Goal: Find contact information: Find contact information

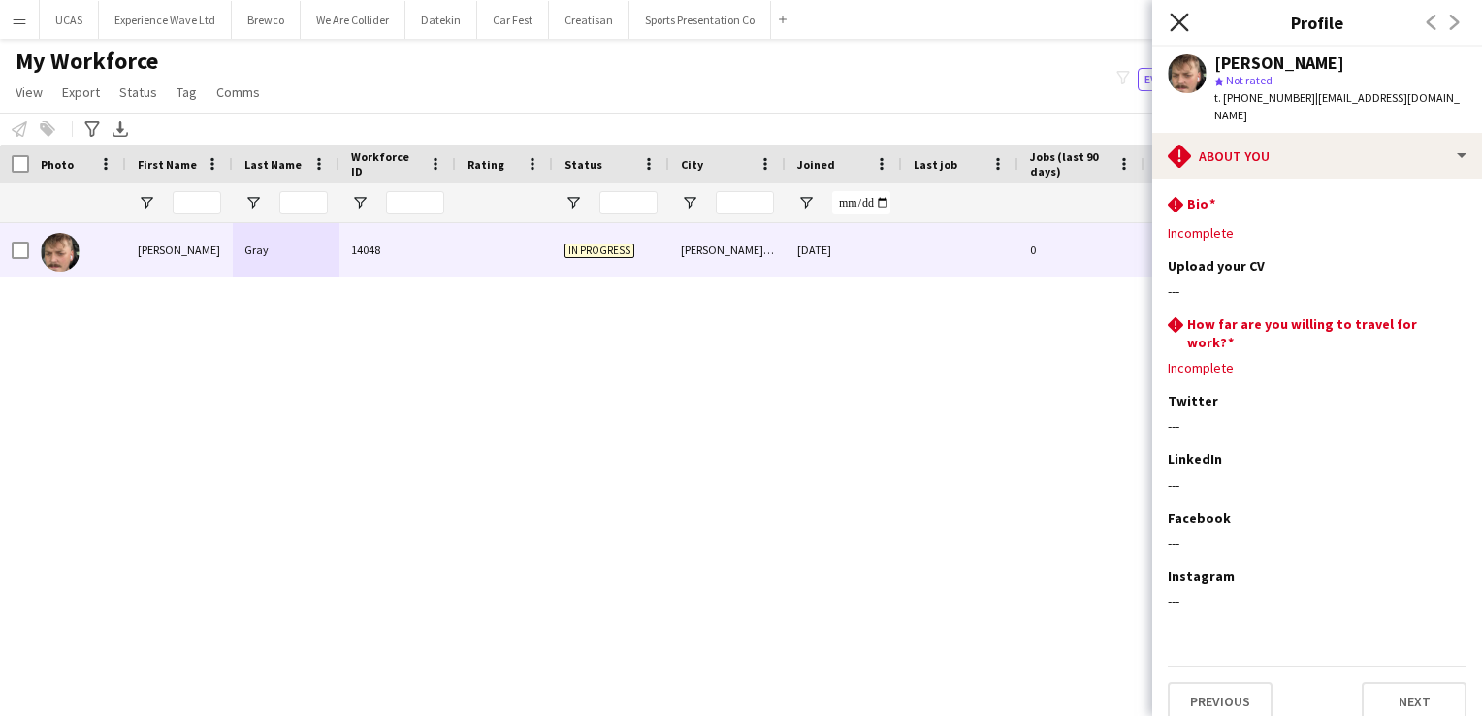
click at [1179, 23] on icon at bounding box center [1179, 22] width 18 height 18
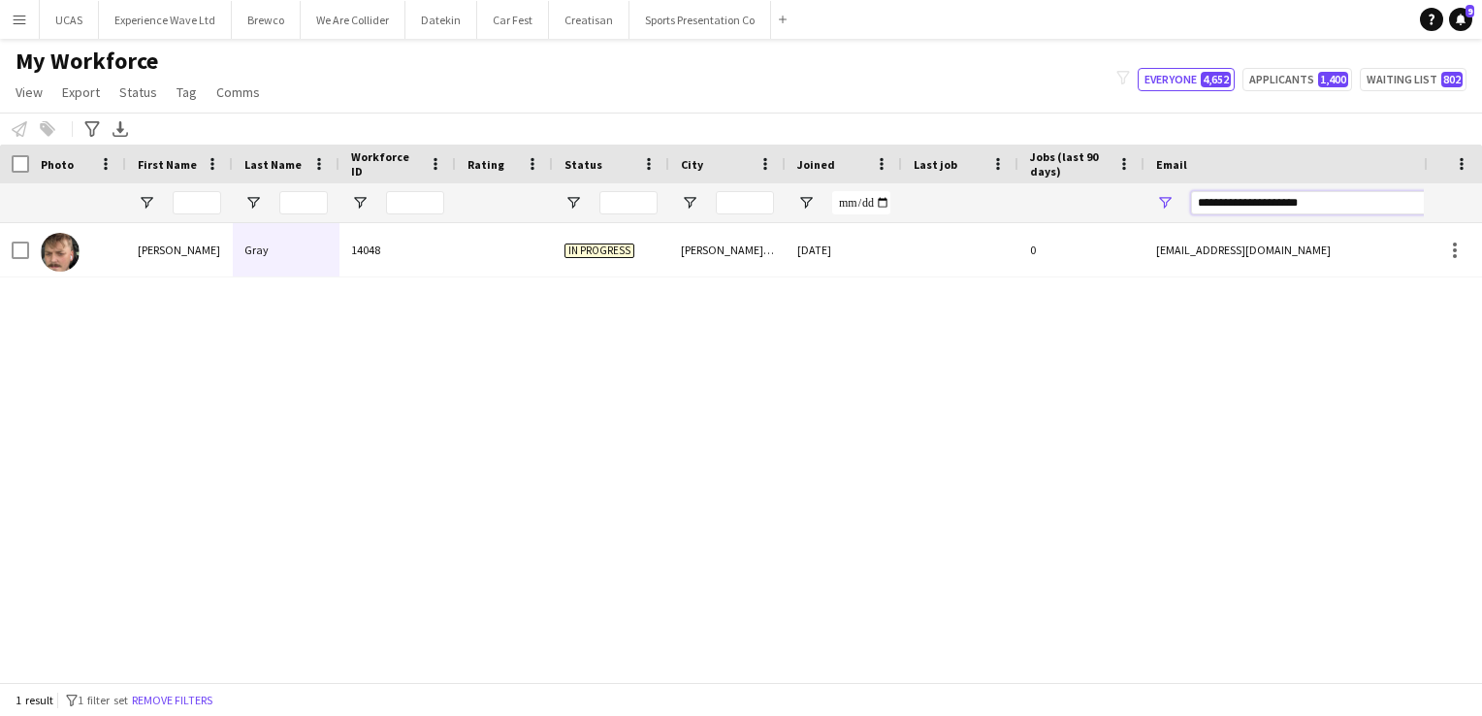
drag, startPoint x: 1368, startPoint y: 203, endPoint x: 1183, endPoint y: 209, distance: 185.4
click at [1183, 209] on div "**********" at bounding box center [1338, 202] width 388 height 39
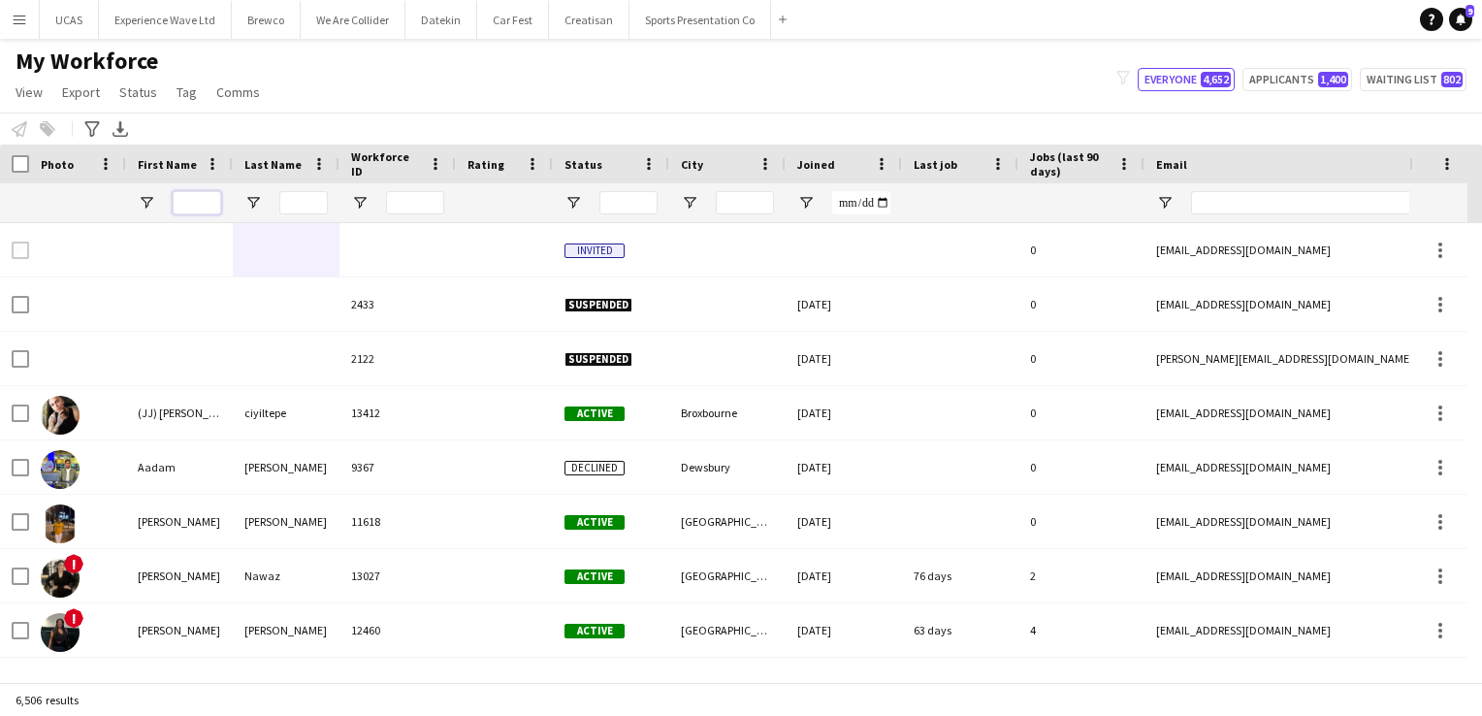
click at [198, 202] on input "First Name Filter Input" at bounding box center [197, 202] width 48 height 23
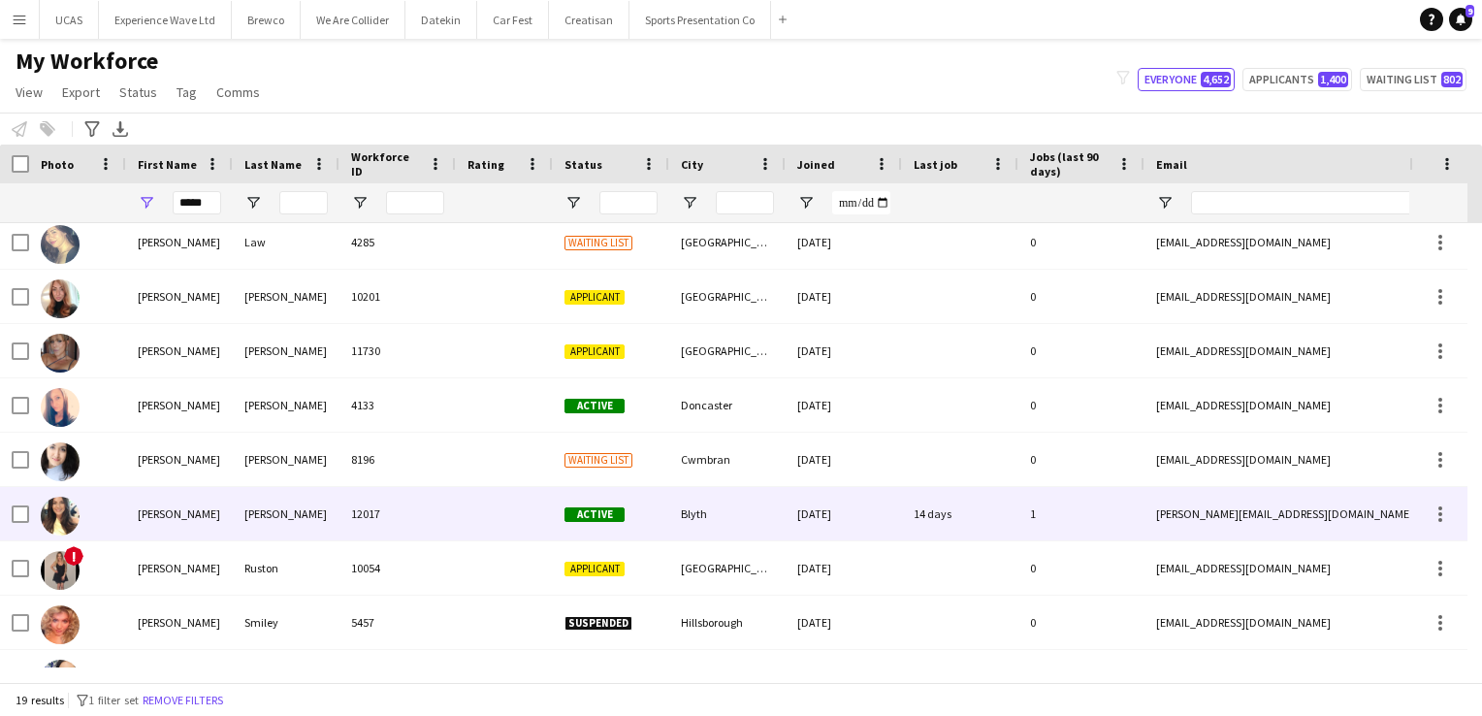
click at [426, 525] on div "12017" at bounding box center [397, 513] width 116 height 53
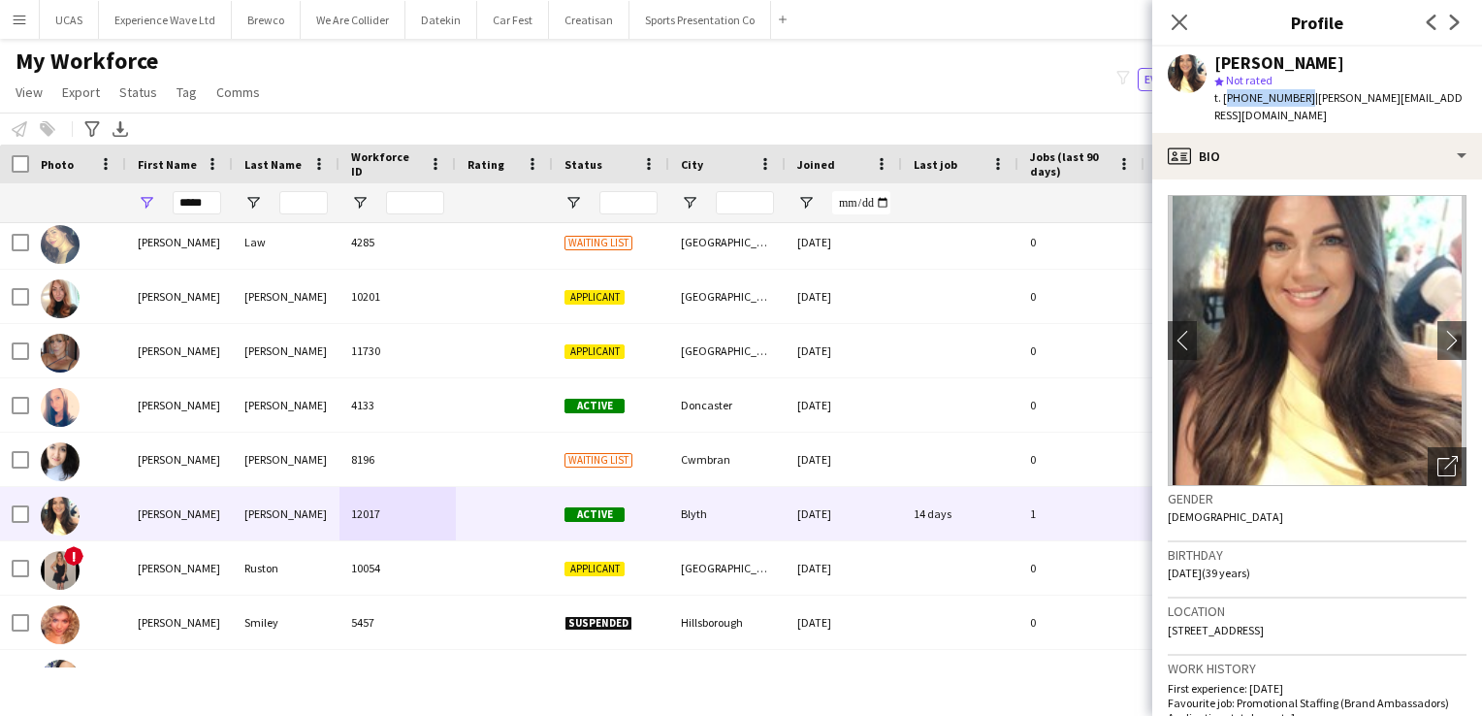
drag, startPoint x: 1299, startPoint y: 100, endPoint x: 1222, endPoint y: 98, distance: 76.6
click at [1222, 98] on span "t. [PHONE_NUMBER]" at bounding box center [1264, 97] width 101 height 15
copy span "[PHONE_NUMBER]"
drag, startPoint x: 211, startPoint y: 203, endPoint x: 174, endPoint y: 197, distance: 38.3
click at [174, 197] on input "*****" at bounding box center [197, 202] width 48 height 23
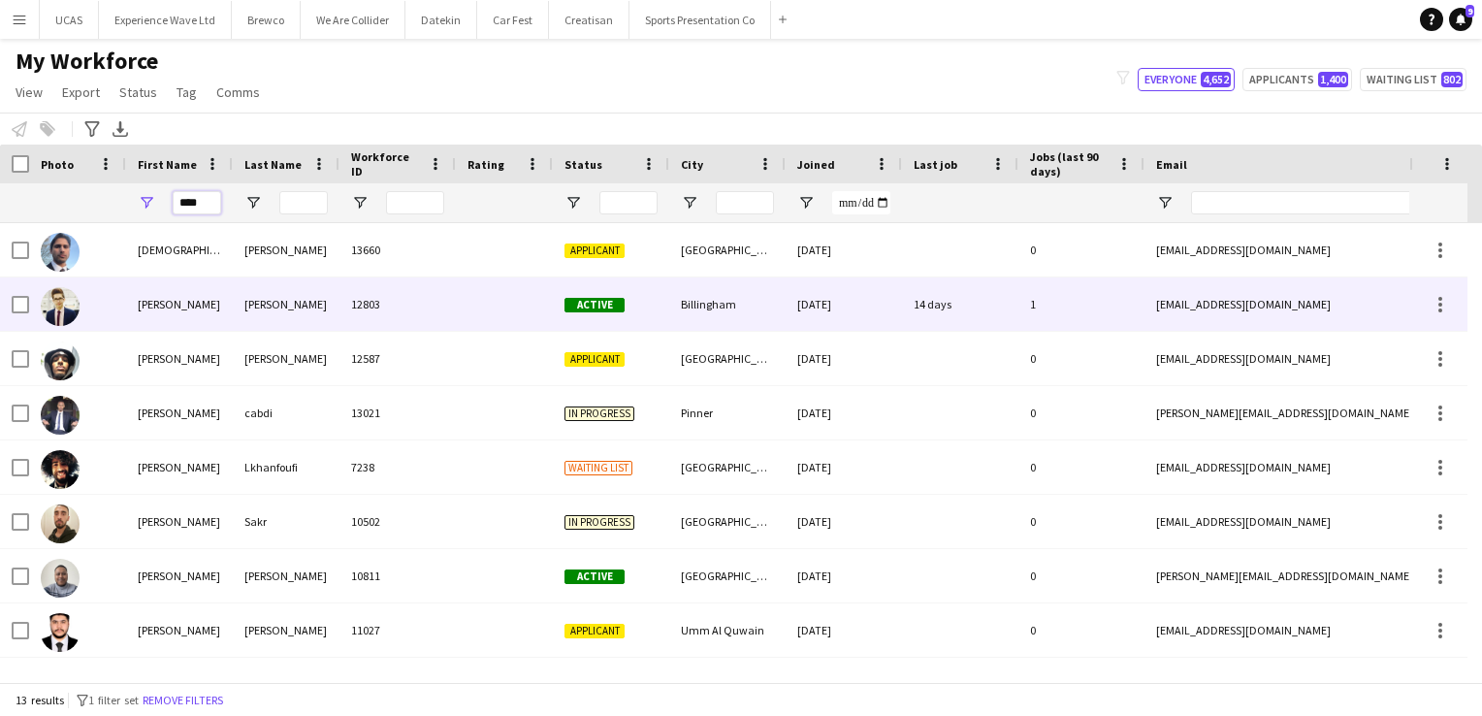
type input "****"
click at [193, 312] on div "[PERSON_NAME]" at bounding box center [179, 303] width 107 height 53
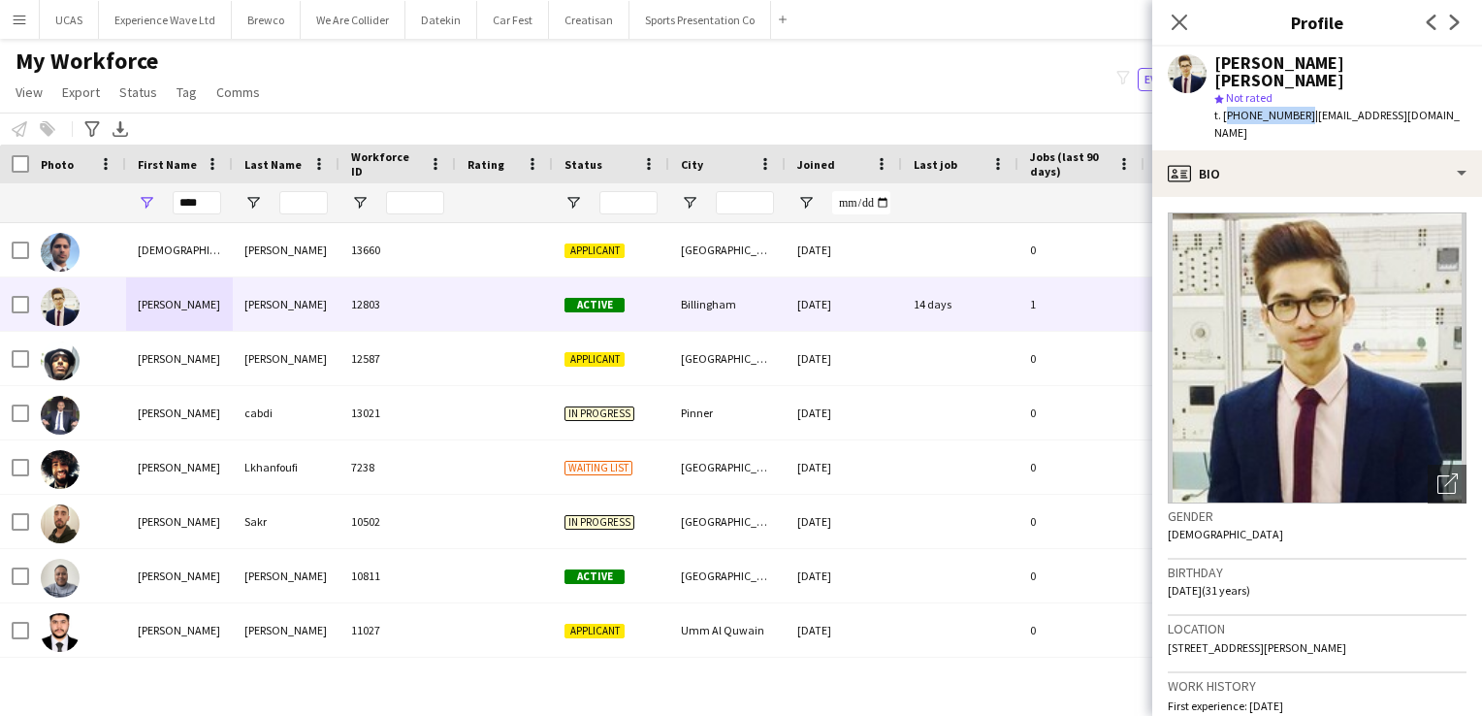
drag, startPoint x: 1298, startPoint y: 100, endPoint x: 1226, endPoint y: 104, distance: 71.9
click at [1226, 108] on span "t. [PHONE_NUMBER]" at bounding box center [1264, 115] width 101 height 15
copy span "[PHONE_NUMBER]"
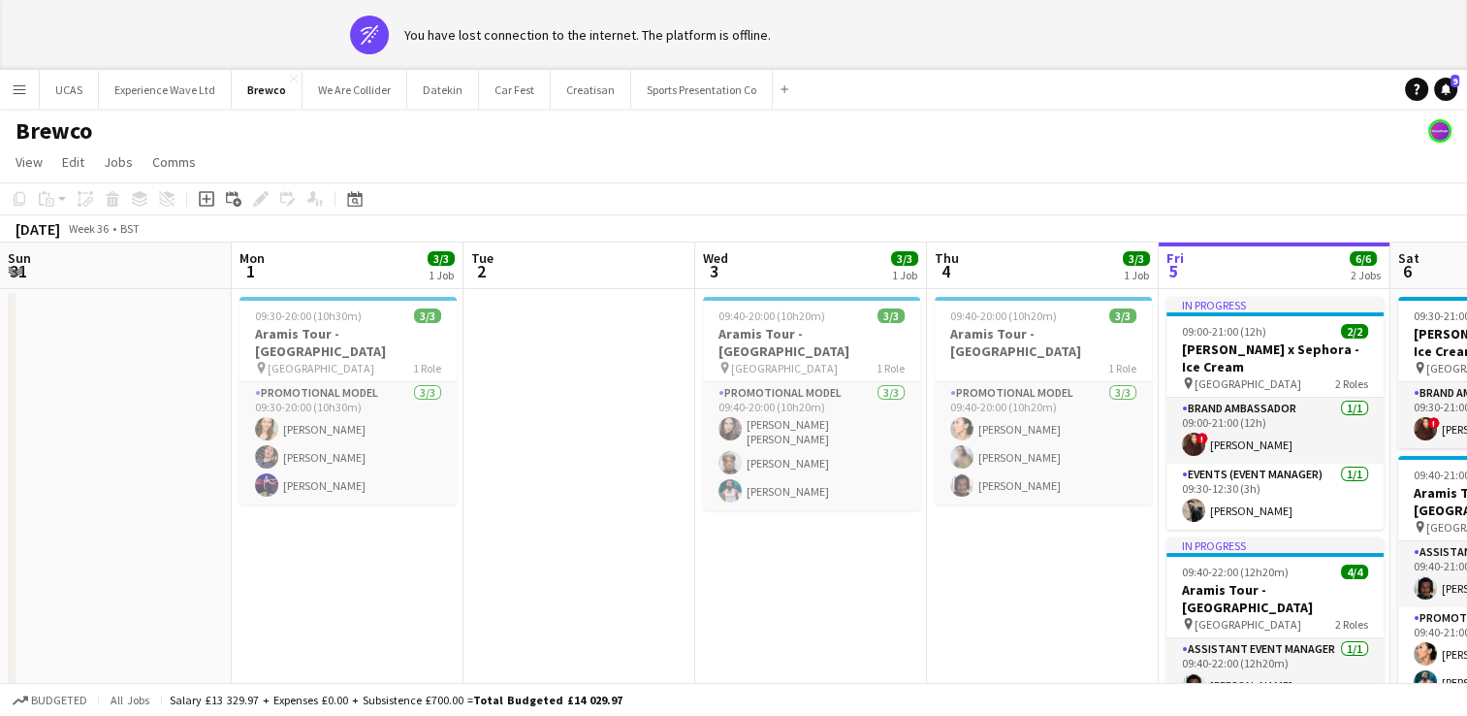
scroll to position [0, 667]
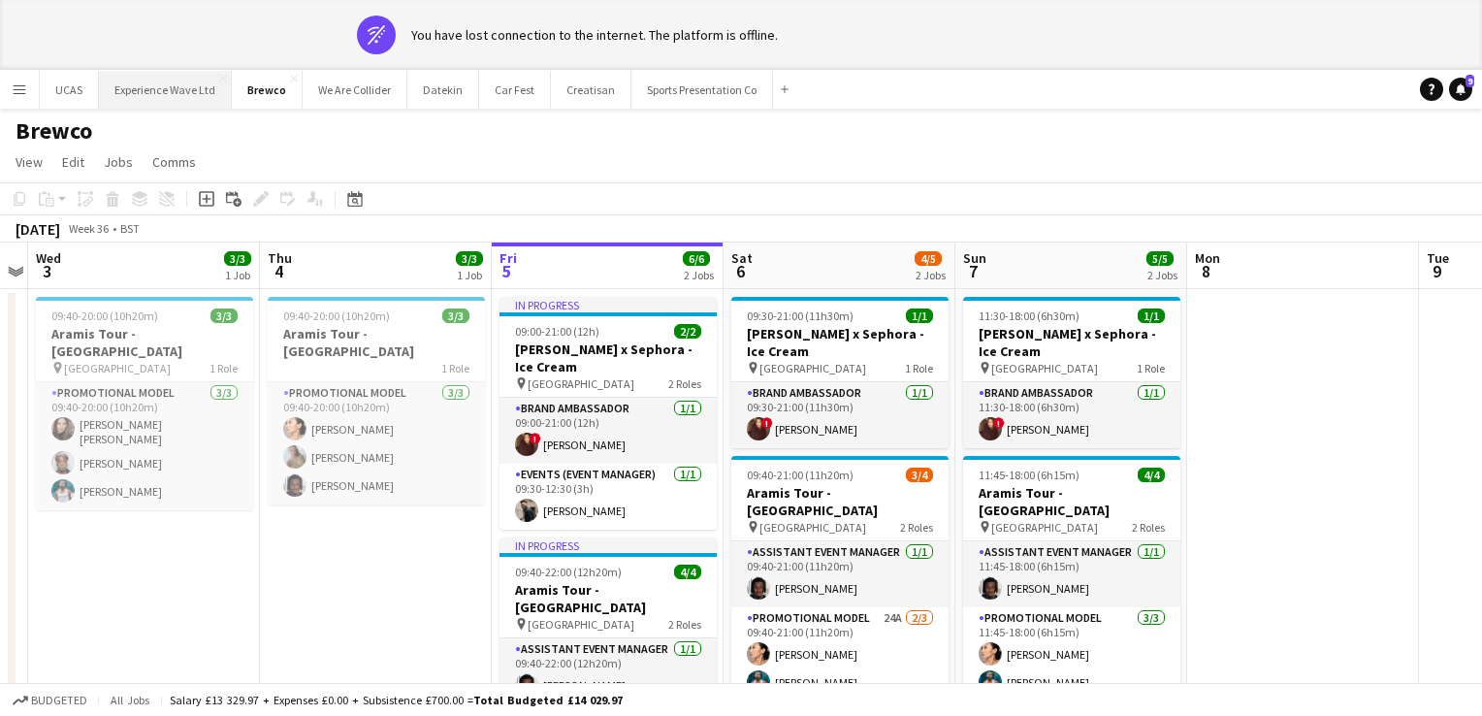
click at [209, 145] on app-page-menu "View Day view expanded Day view collapsed Month view Date picker Jump to today …" at bounding box center [741, 163] width 1482 height 37
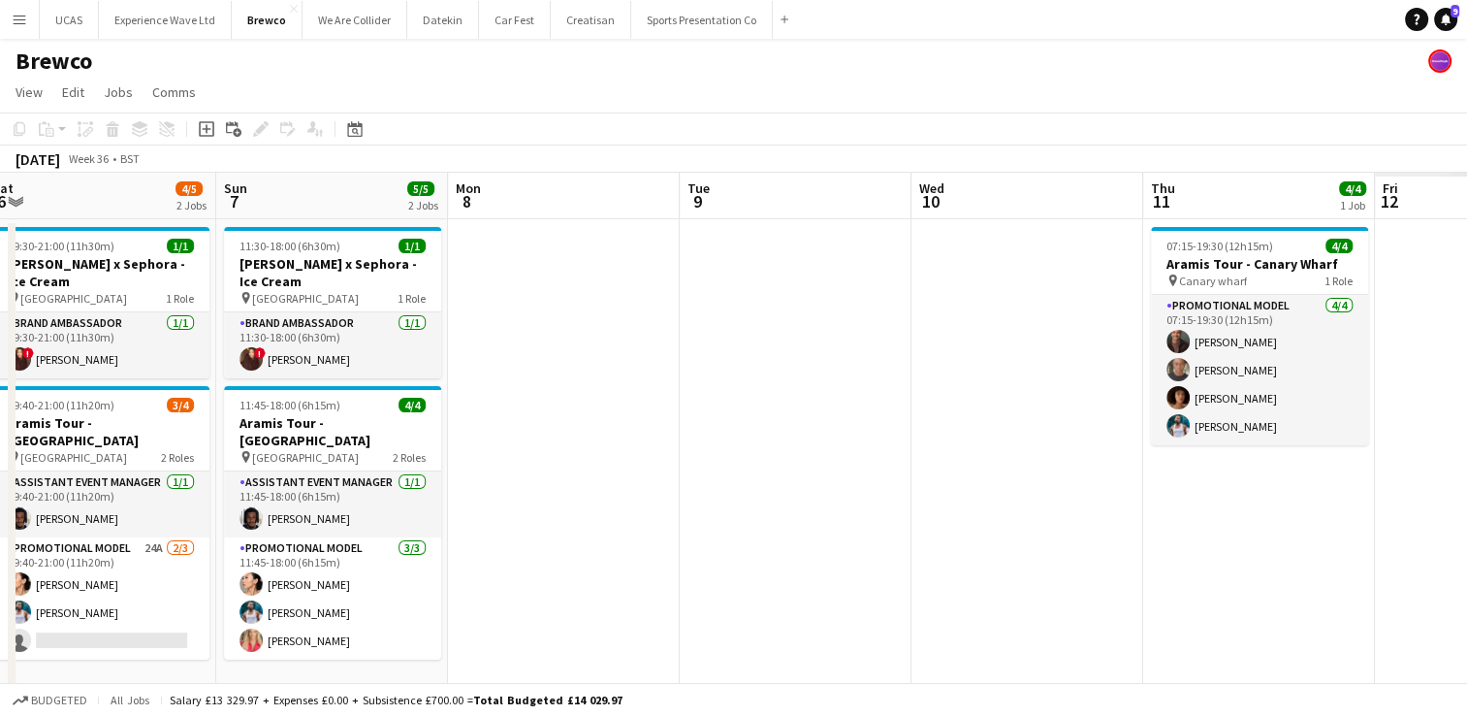
drag, startPoint x: 1288, startPoint y: 470, endPoint x: 899, endPoint y: 435, distance: 390.5
click at [383, 455] on app-calendar-viewport "Tue 2 Wed 3 3/3 1 Job Thu 4 3/3 1 Job Fri 5 6/6 2 Jobs Sat 6 4/5 2 Jobs Sun 7 5…" at bounding box center [733, 484] width 1467 height 623
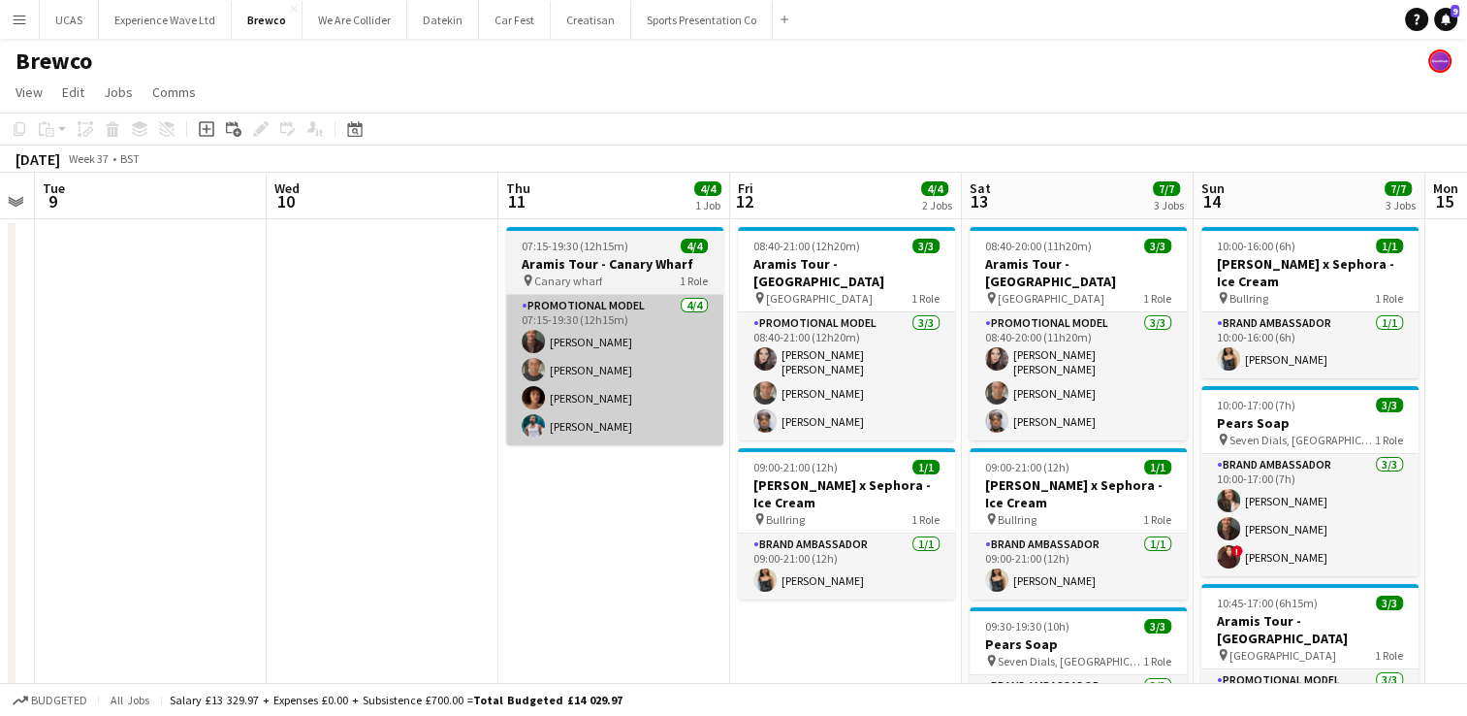
drag, startPoint x: 947, startPoint y: 434, endPoint x: 539, endPoint y: 423, distance: 407.5
click at [466, 428] on app-calendar-viewport "Sat 6 4/5 2 Jobs Sun 7 5/5 2 Jobs Mon 8 Tue 9 Wed 10 Thu 11 4/4 1 Job Fri 12 4/…" at bounding box center [733, 504] width 1467 height 662
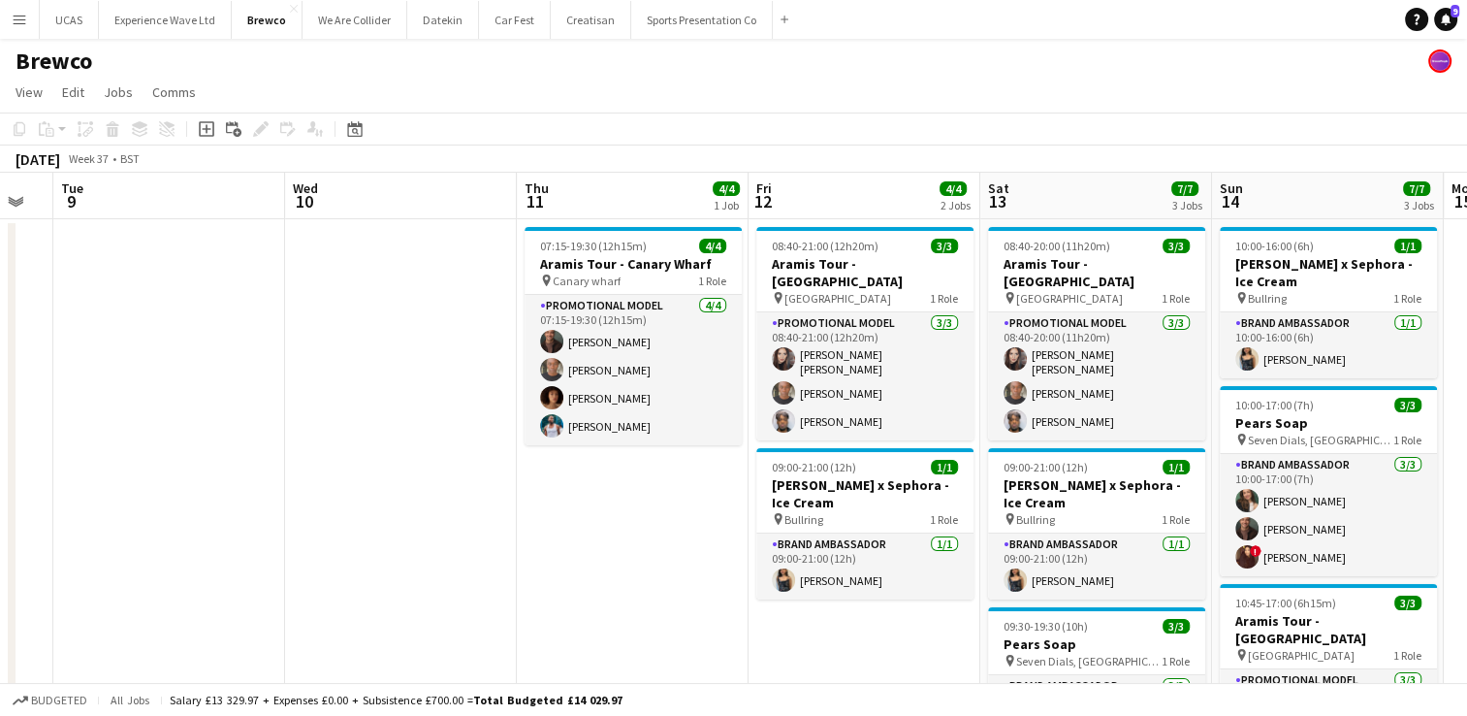
drag, startPoint x: 949, startPoint y: 433, endPoint x: 319, endPoint y: 404, distance: 631.0
click at [315, 405] on app-calendar-viewport "Sat 6 4/5 2 Jobs Sun 7 5/5 2 Jobs Mon 8 Tue 9 Wed 10 Thu 11 4/4 1 Job Fri 12 4/…" at bounding box center [733, 504] width 1467 height 662
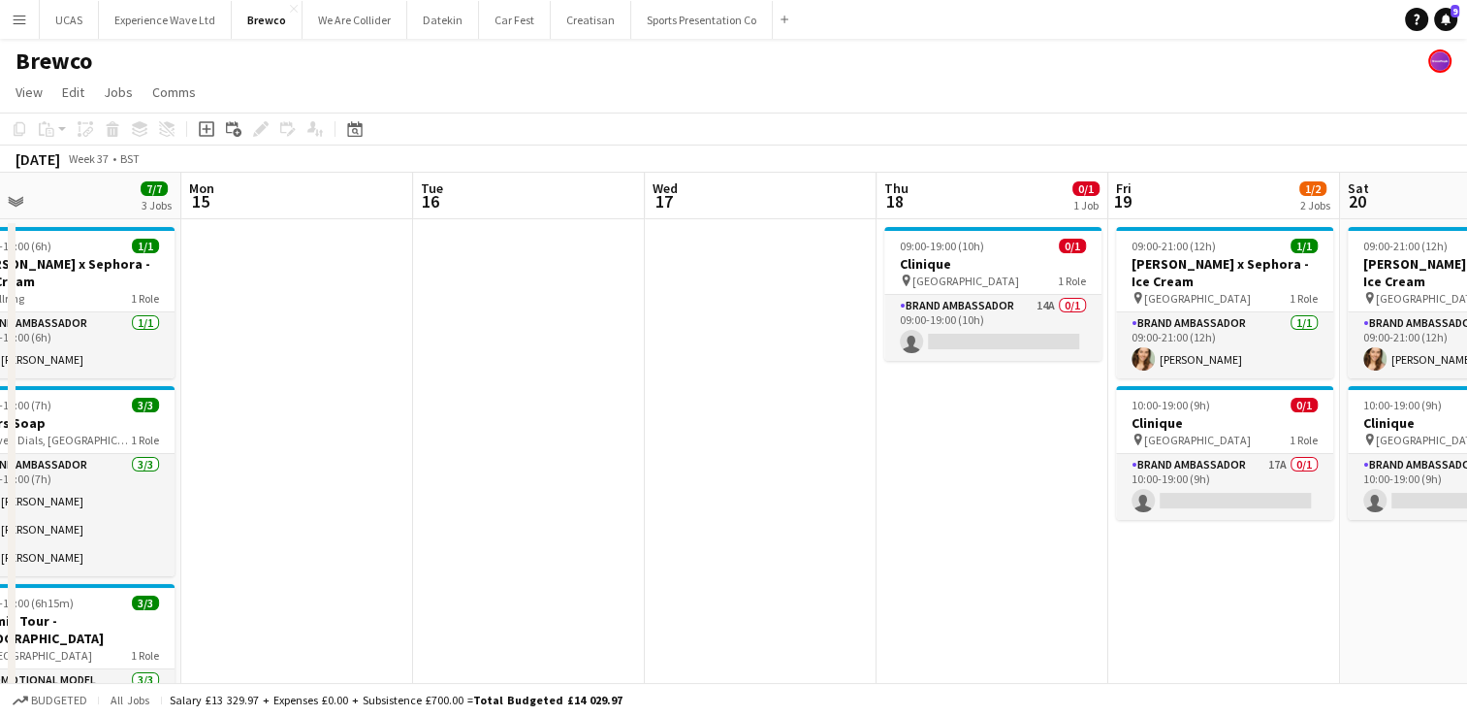
drag, startPoint x: 613, startPoint y: 411, endPoint x: 822, endPoint y: 380, distance: 211.8
click at [421, 418] on app-calendar-viewport "Thu 11 4/4 1 Job Fri 12 4/4 2 Jobs Sat 13 7/7 3 Jobs Sun 14 7/7 3 Jobs Mon 15 T…" at bounding box center [733, 504] width 1467 height 662
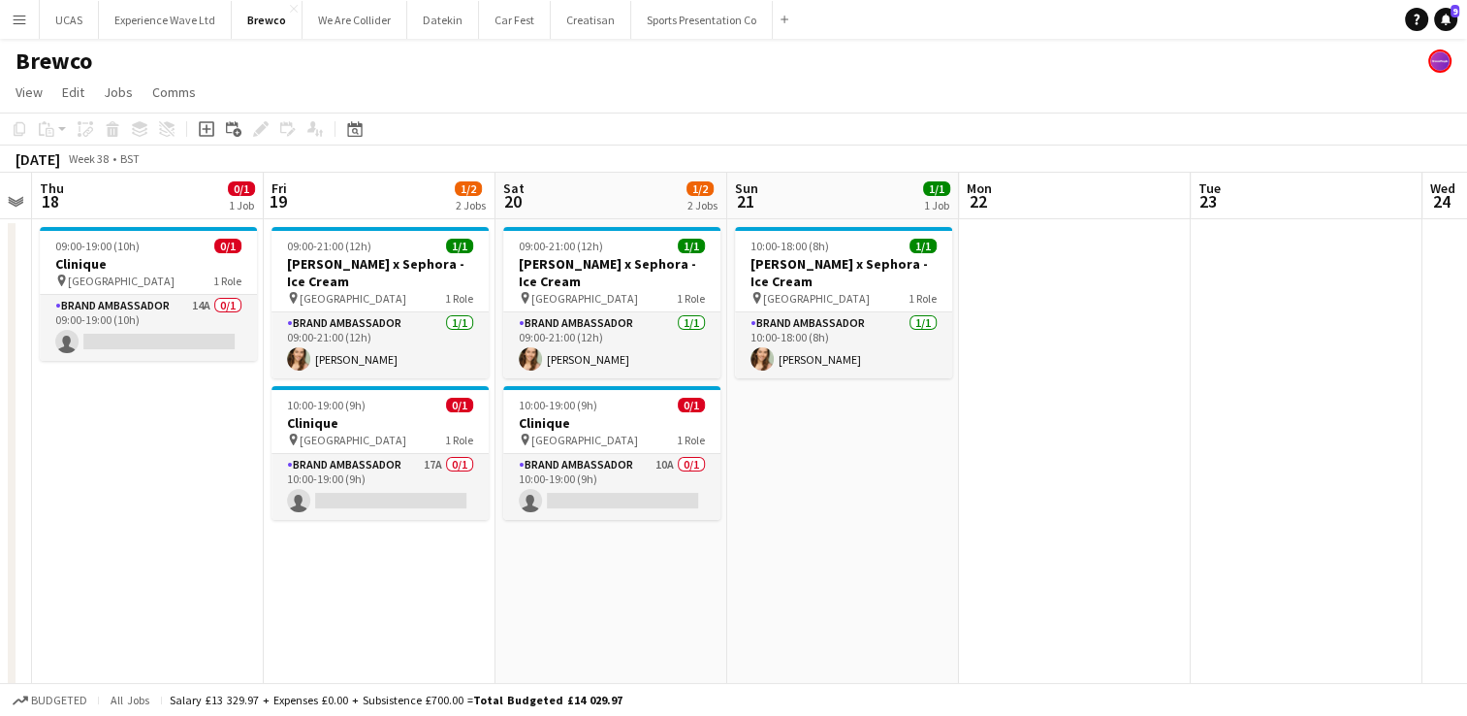
drag, startPoint x: 808, startPoint y: 391, endPoint x: 233, endPoint y: 407, distance: 575.4
click at [233, 407] on app-calendar-viewport "Mon 15 Tue 16 Wed 17 Thu 18 0/1 1 Job Fri 19 1/2 2 Jobs Sat 20 1/2 2 Jobs Sun 2…" at bounding box center [733, 504] width 1467 height 662
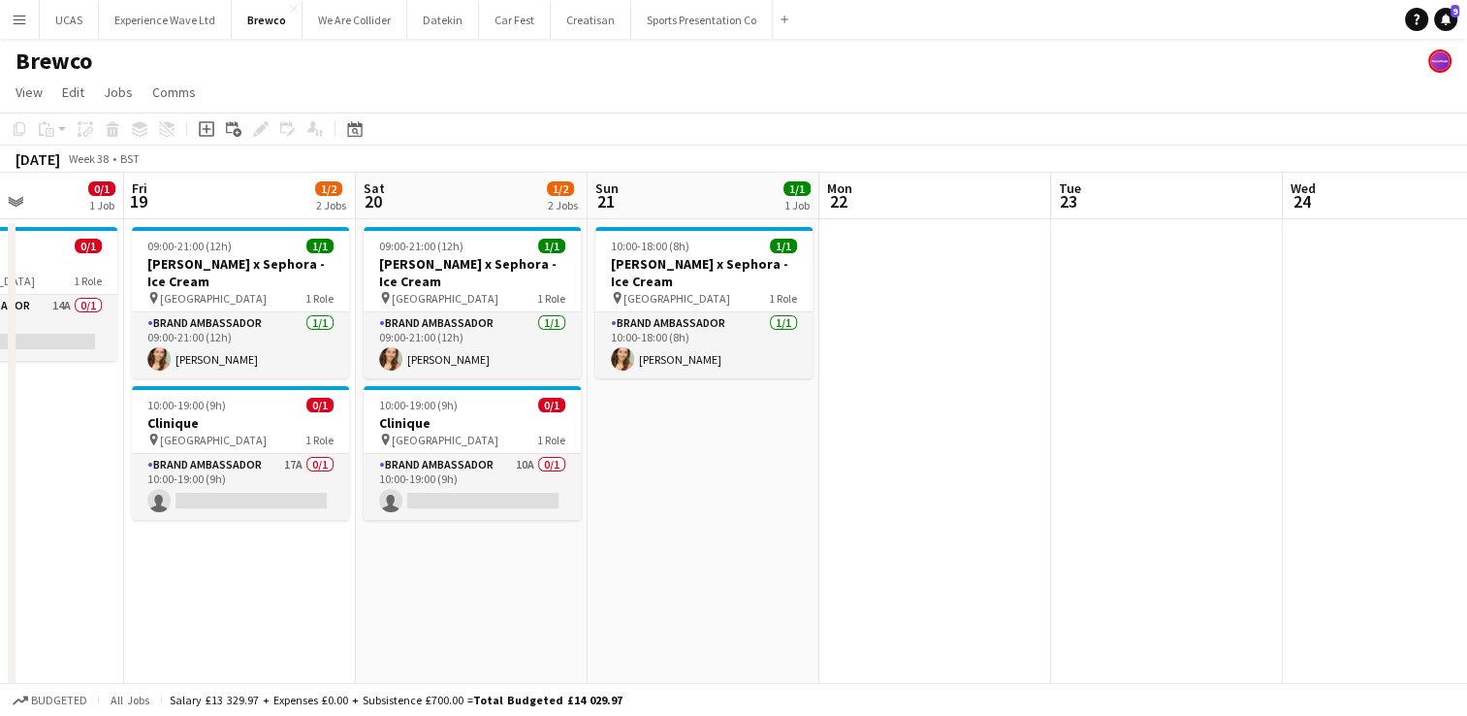
drag, startPoint x: 1010, startPoint y: 393, endPoint x: 438, endPoint y: 407, distance: 571.4
click at [338, 408] on app-calendar-viewport "Mon 15 Tue 16 Wed 17 Thu 18 0/1 1 Job Fri 19 1/2 2 Jobs Sat 20 1/2 2 Jobs Sun 2…" at bounding box center [733, 504] width 1467 height 662
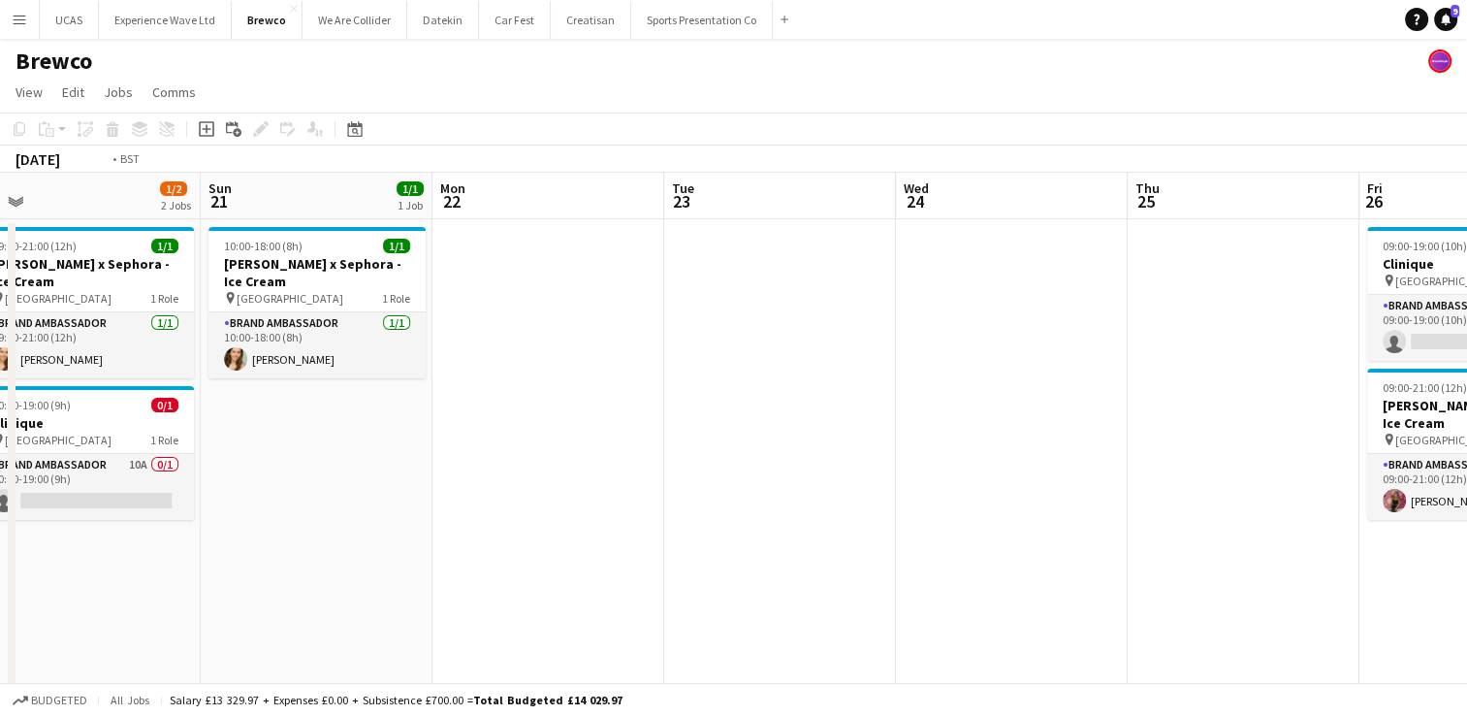
scroll to position [0, 601]
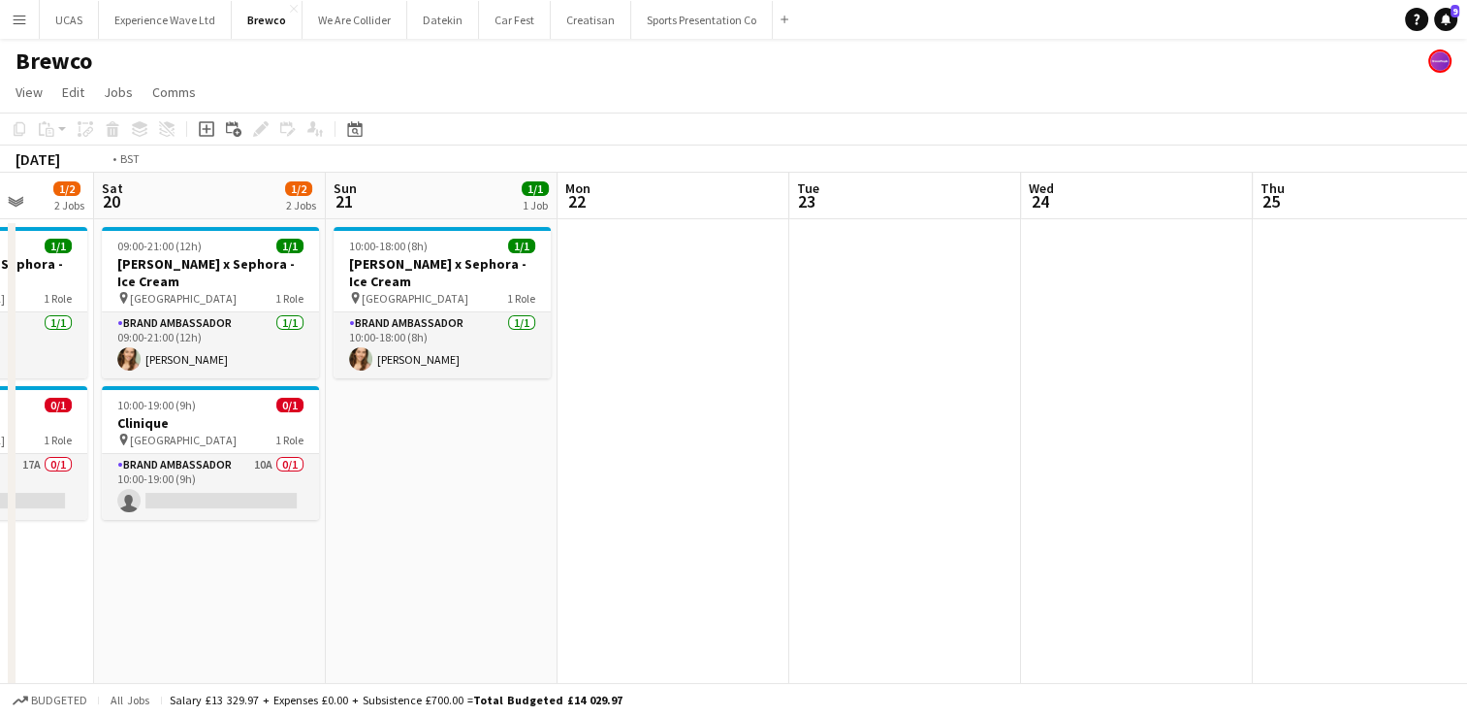
drag, startPoint x: 1034, startPoint y: 413, endPoint x: 495, endPoint y: 413, distance: 539.2
click at [414, 419] on app-calendar-viewport "Wed 17 Thu 18 0/1 1 Job Fri 19 1/2 2 Jobs Sat 20 1/2 2 Jobs Sun 21 1/1 1 Job Mo…" at bounding box center [733, 504] width 1467 height 662
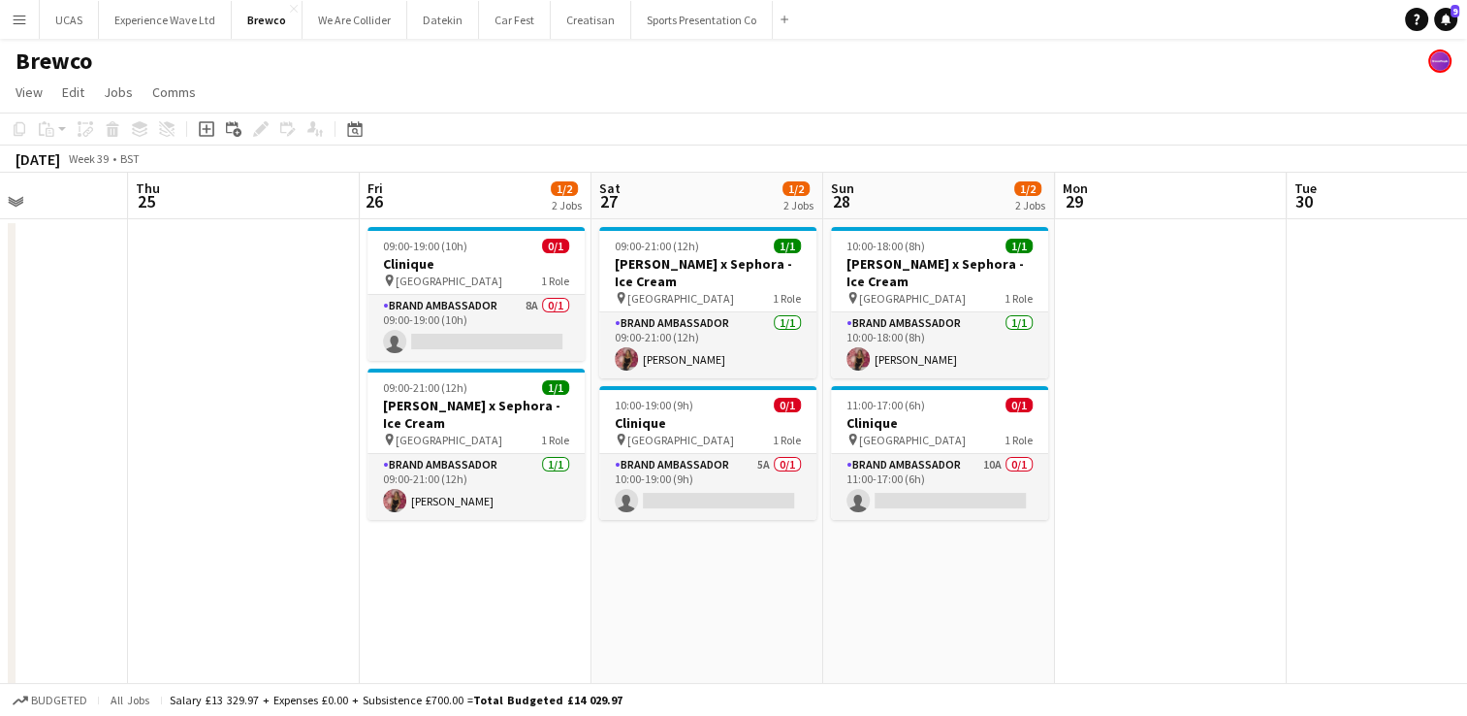
scroll to position [0, 799]
drag, startPoint x: 1058, startPoint y: 394, endPoint x: 859, endPoint y: 409, distance: 199.4
click at [859, 409] on app-calendar-viewport "Sun 21 1/1 1 Job Mon 22 Tue 23 Wed 24 Thu 25 Fri 26 1/2 2 Jobs Sat 27 1/2 2 Job…" at bounding box center [733, 504] width 1467 height 662
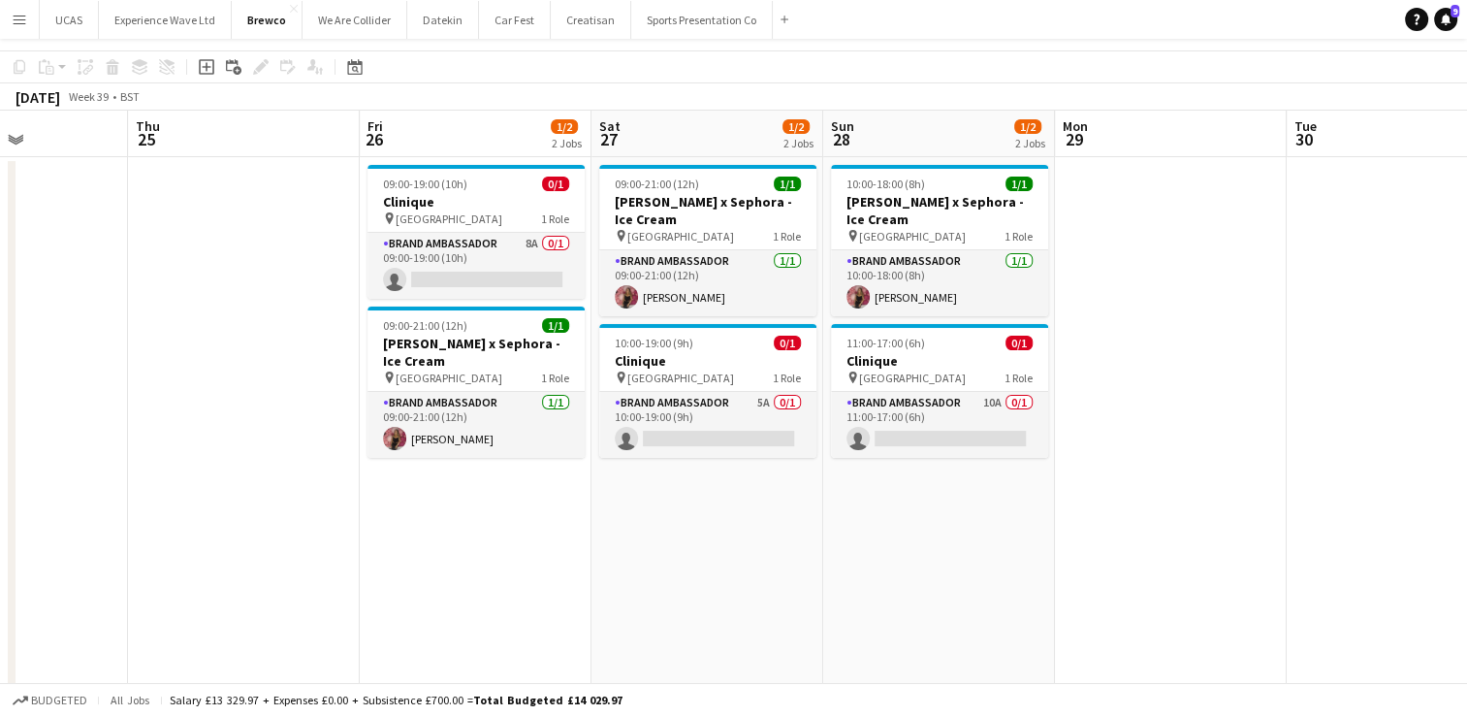
scroll to position [0, 0]
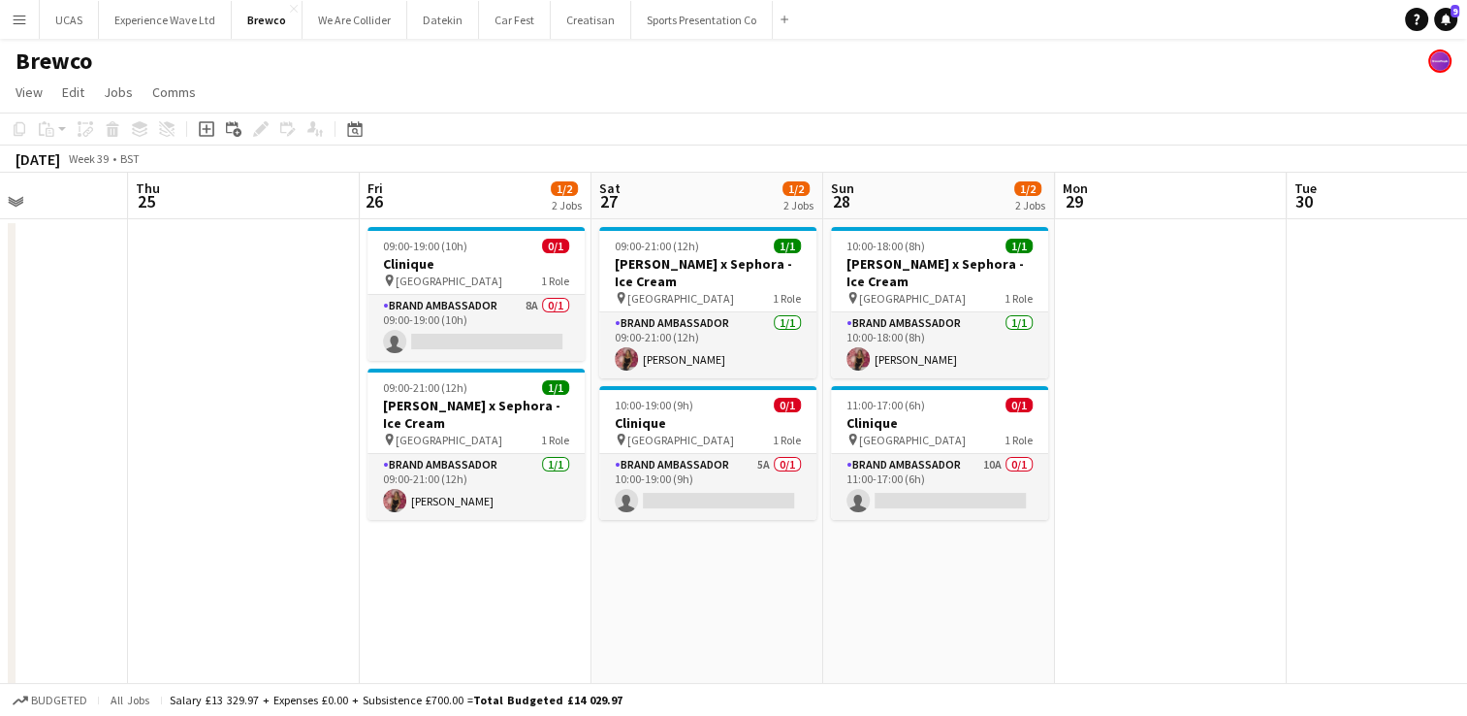
click at [497, 572] on app-date-cell "09:00-19:00 (10h) 0/1 Clinique pin Liverpool 1 Role Brand Ambassador 8A 0/1 09:…" at bounding box center [476, 527] width 232 height 616
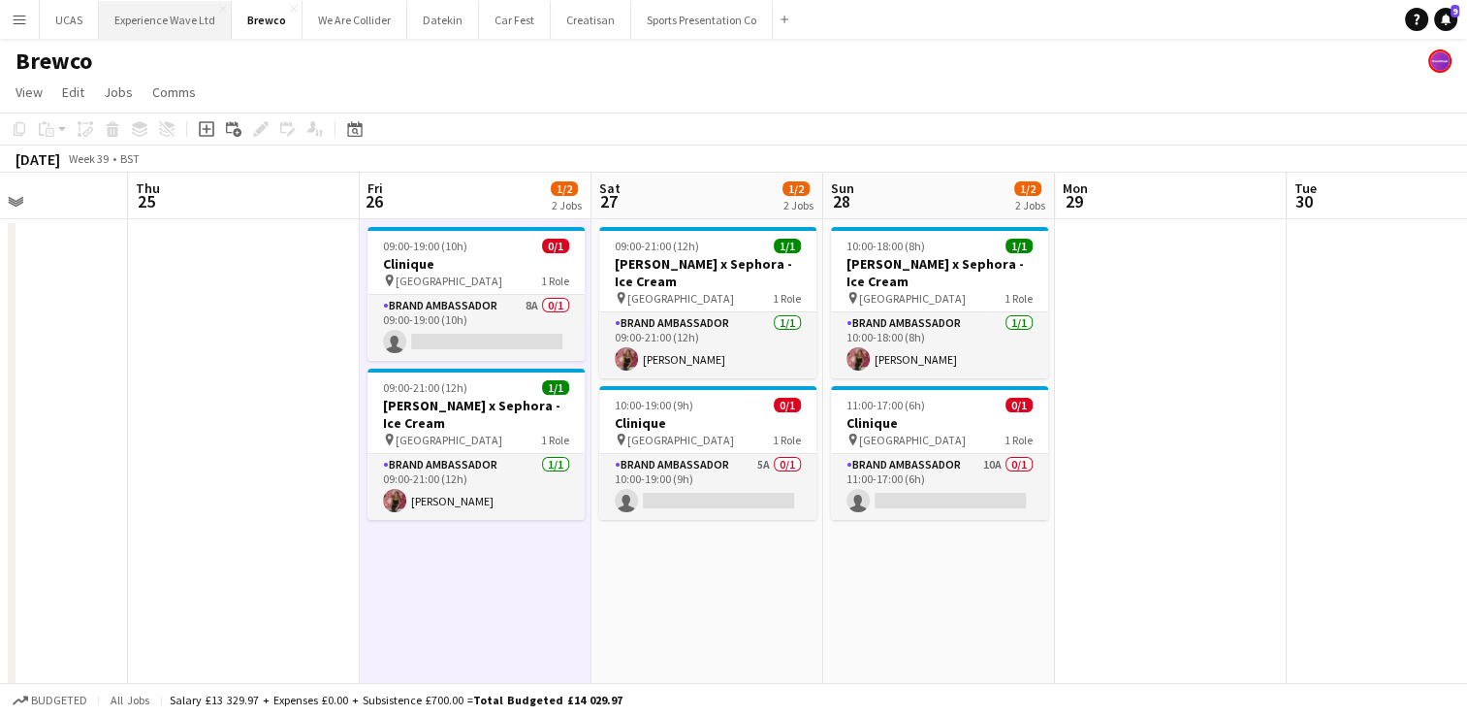
click at [158, 29] on button "Experience Wave Ltd Close" at bounding box center [165, 20] width 133 height 38
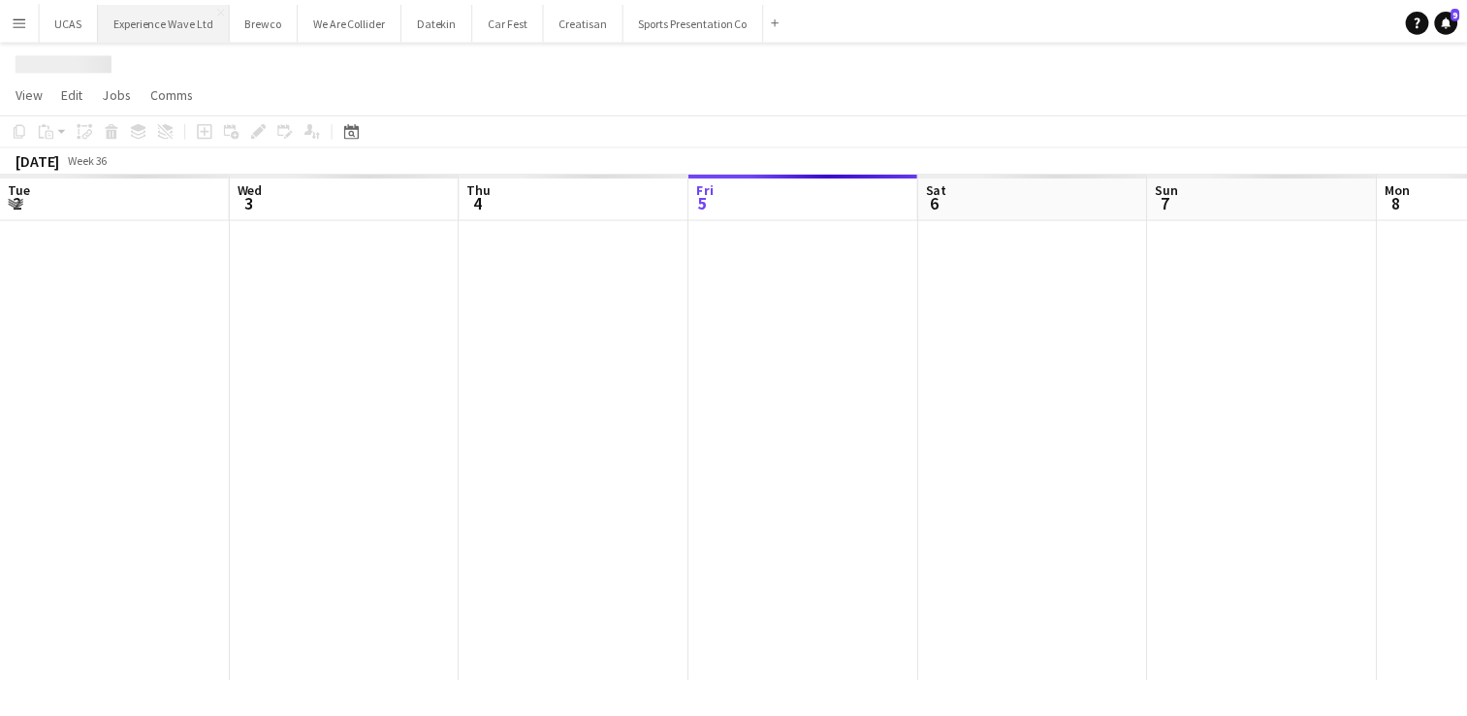
scroll to position [0, 464]
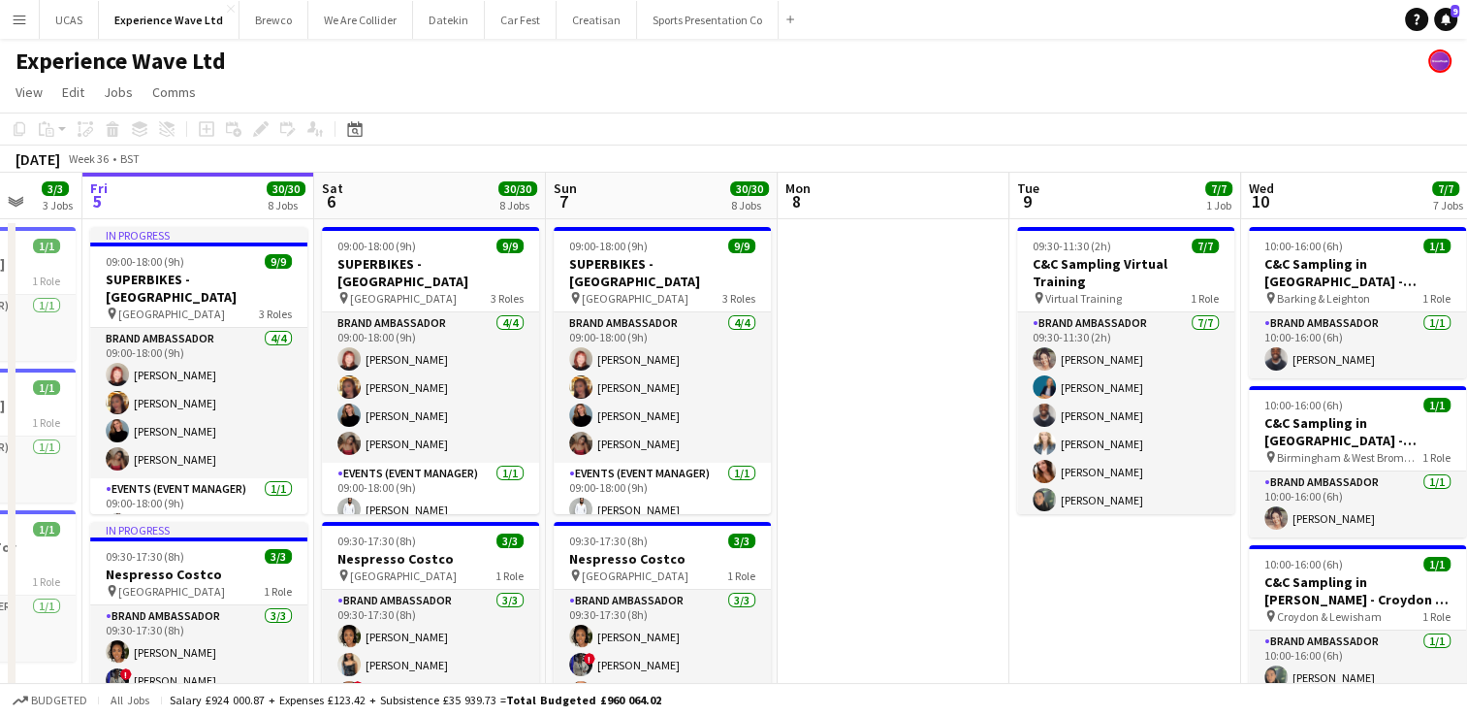
drag, startPoint x: 1003, startPoint y: 387, endPoint x: 1043, endPoint y: 405, distance: 43.8
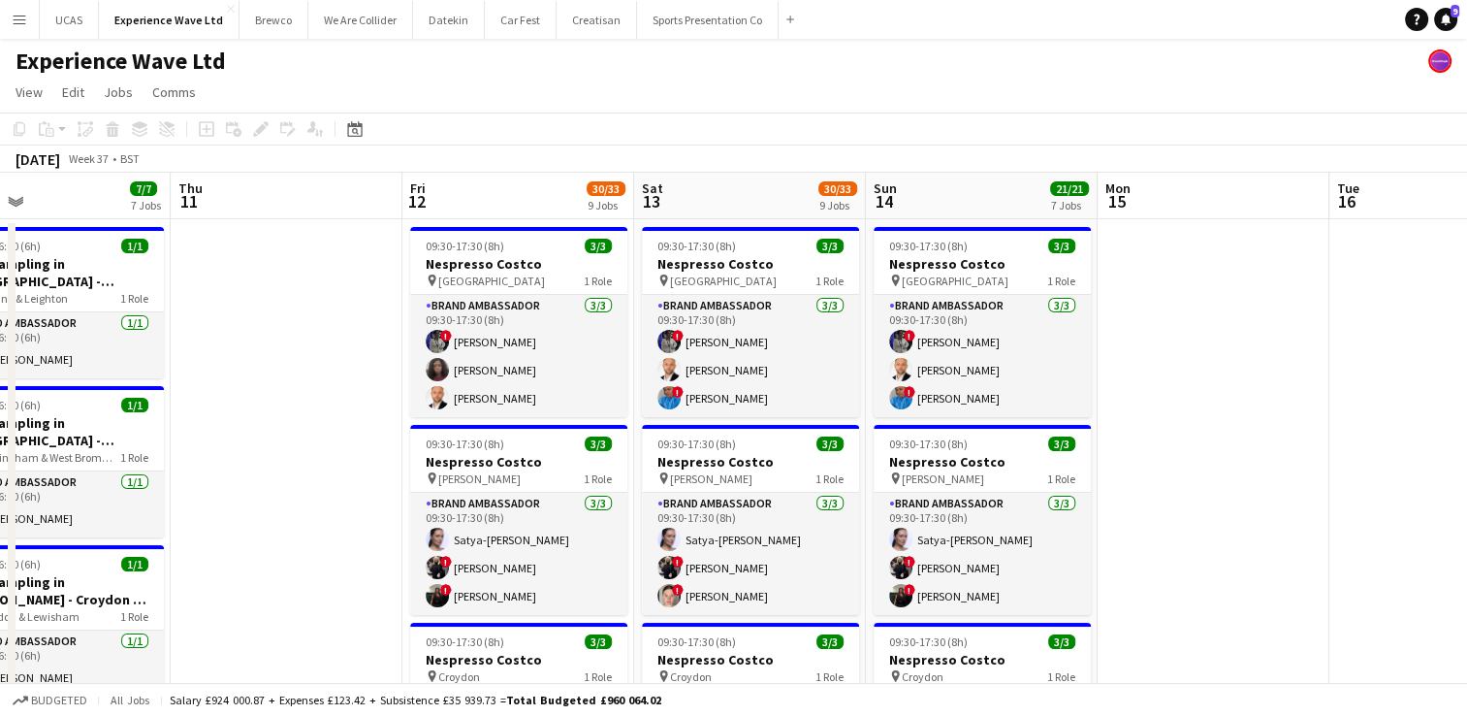
drag, startPoint x: 1113, startPoint y: 386, endPoint x: 484, endPoint y: 406, distance: 629.8
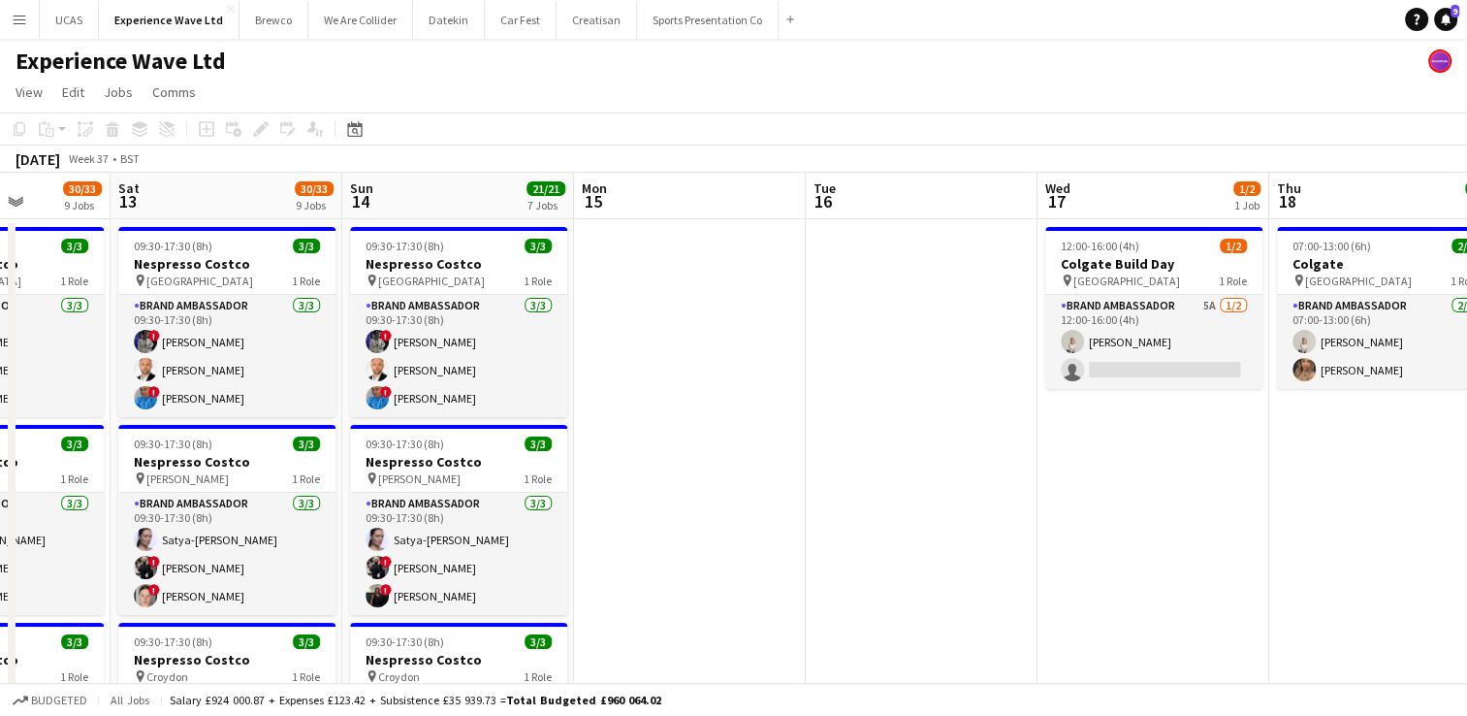
drag, startPoint x: 1206, startPoint y: 376, endPoint x: 853, endPoint y: 388, distance: 352.2
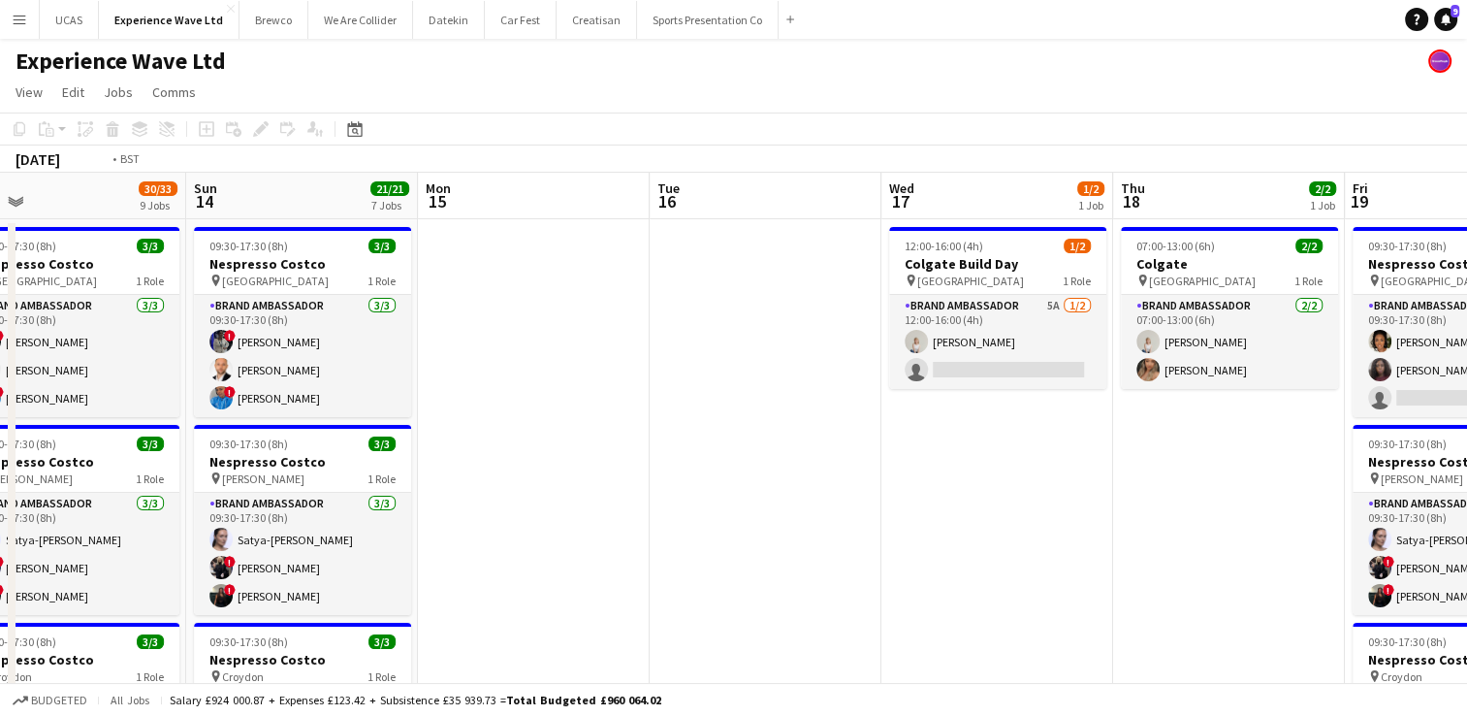
drag, startPoint x: 895, startPoint y: 398, endPoint x: 709, endPoint y: 389, distance: 186.4
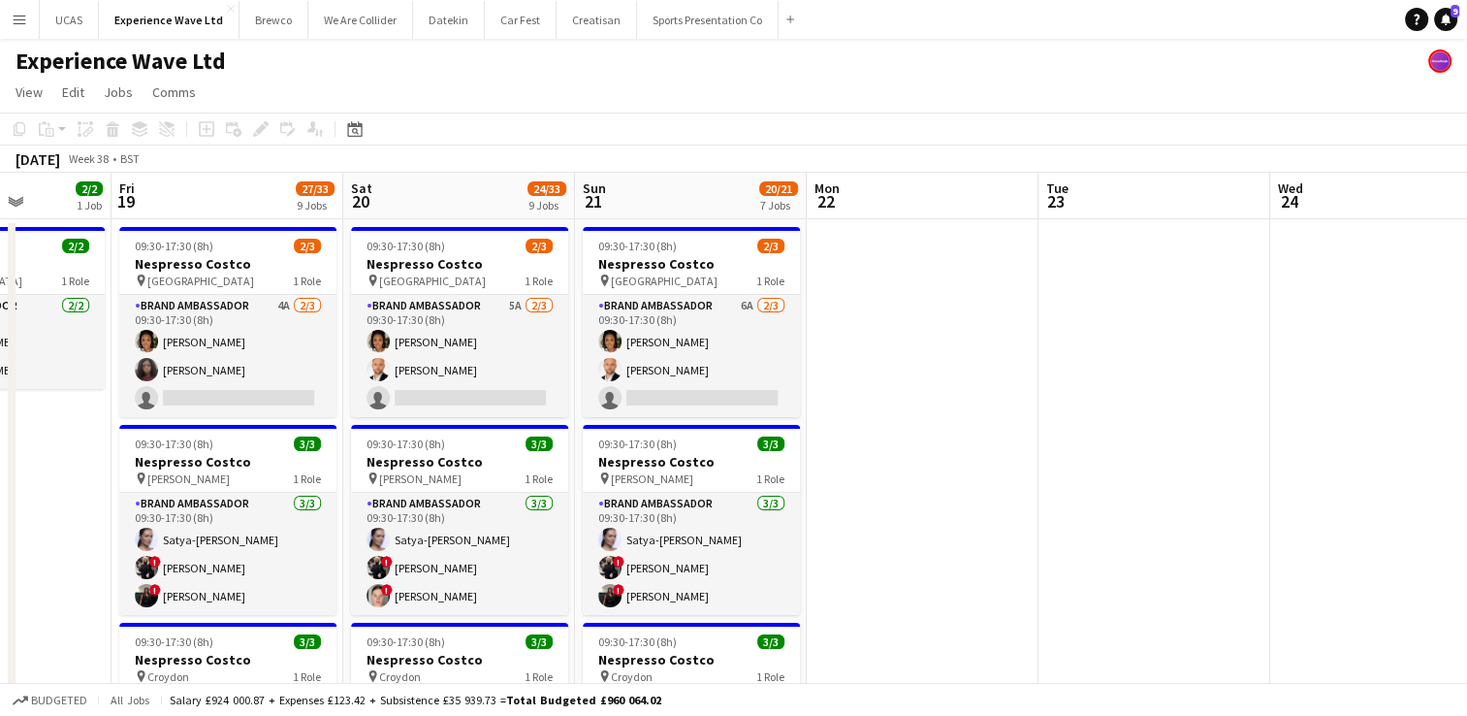
drag, startPoint x: 1342, startPoint y: 407, endPoint x: 574, endPoint y: 440, distance: 768.8
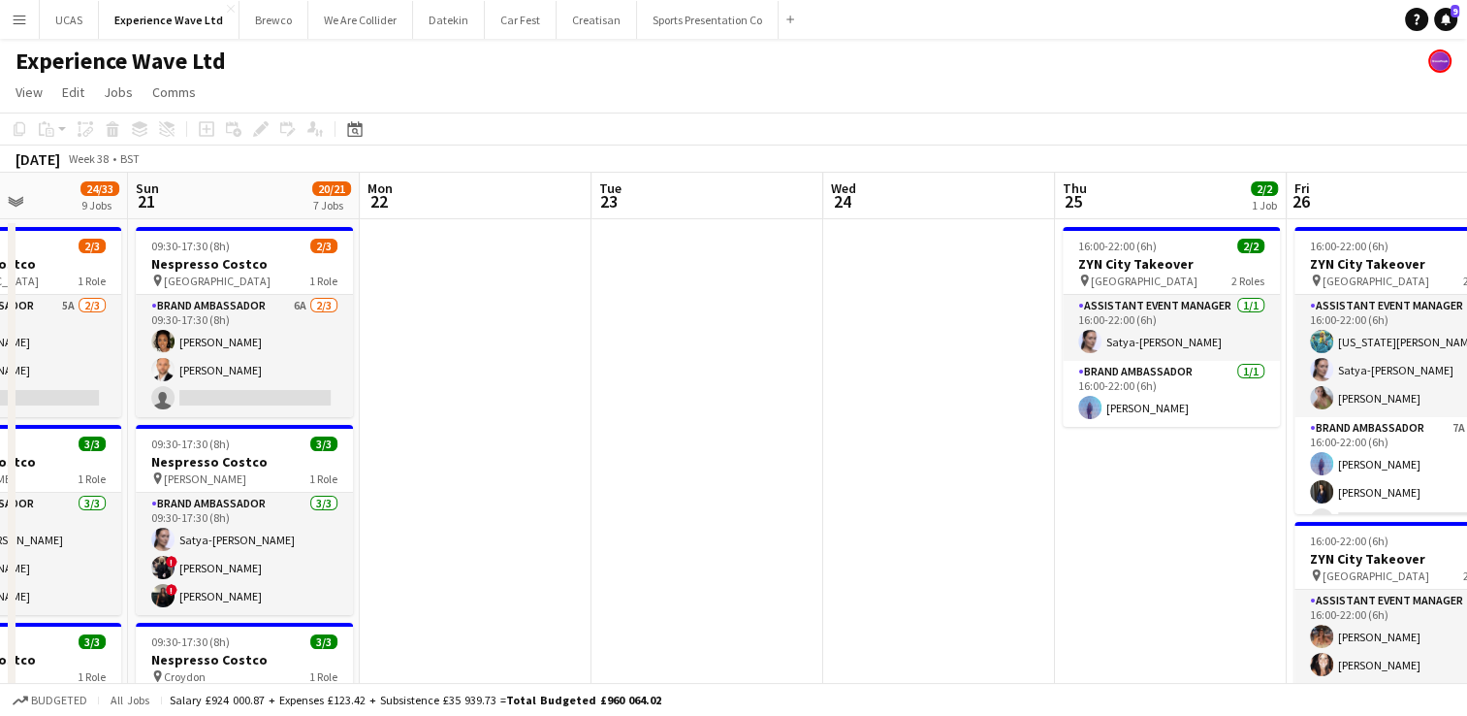
drag, startPoint x: 1044, startPoint y: 436, endPoint x: 597, endPoint y: 452, distance: 446.4
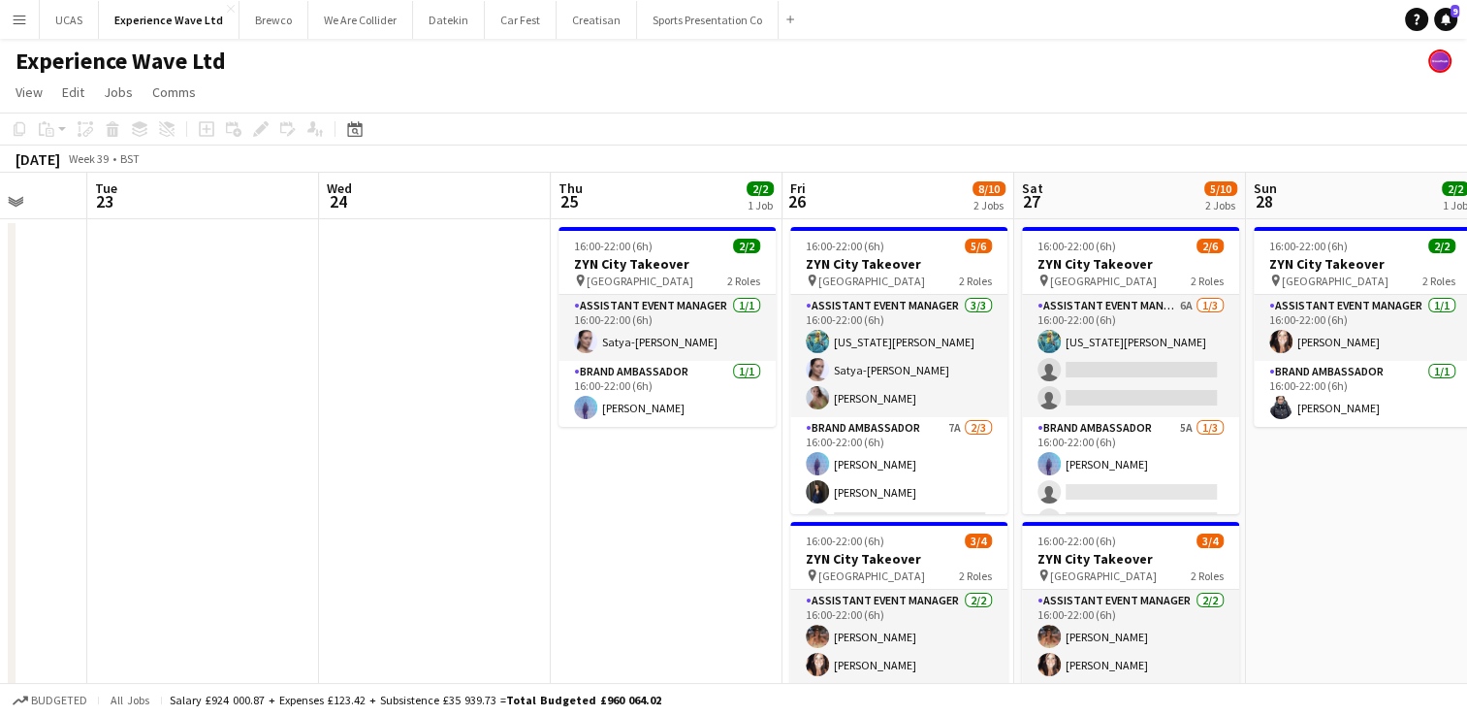
drag, startPoint x: 1040, startPoint y: 442, endPoint x: 513, endPoint y: 456, distance: 526.8
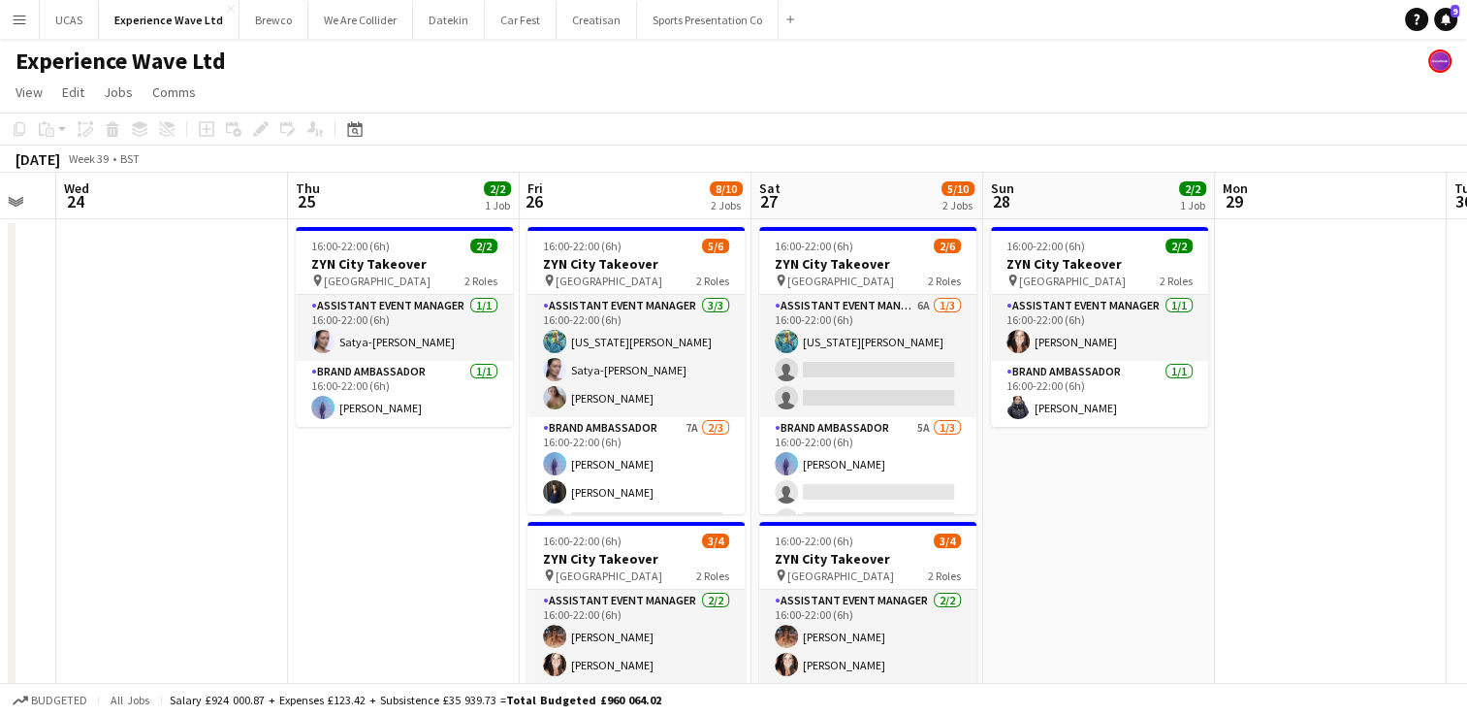
scroll to position [0, 694]
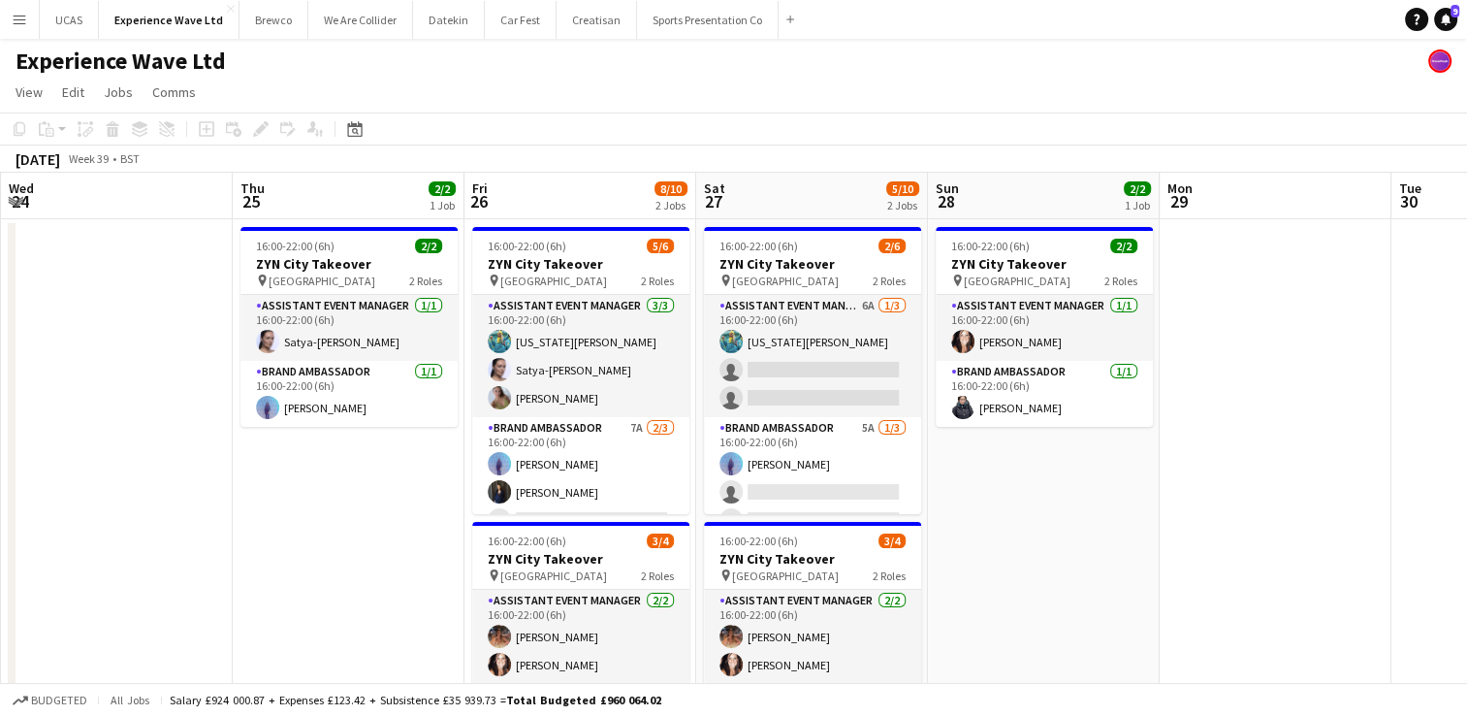
drag, startPoint x: 1130, startPoint y: 435, endPoint x: 834, endPoint y: 458, distance: 296.6
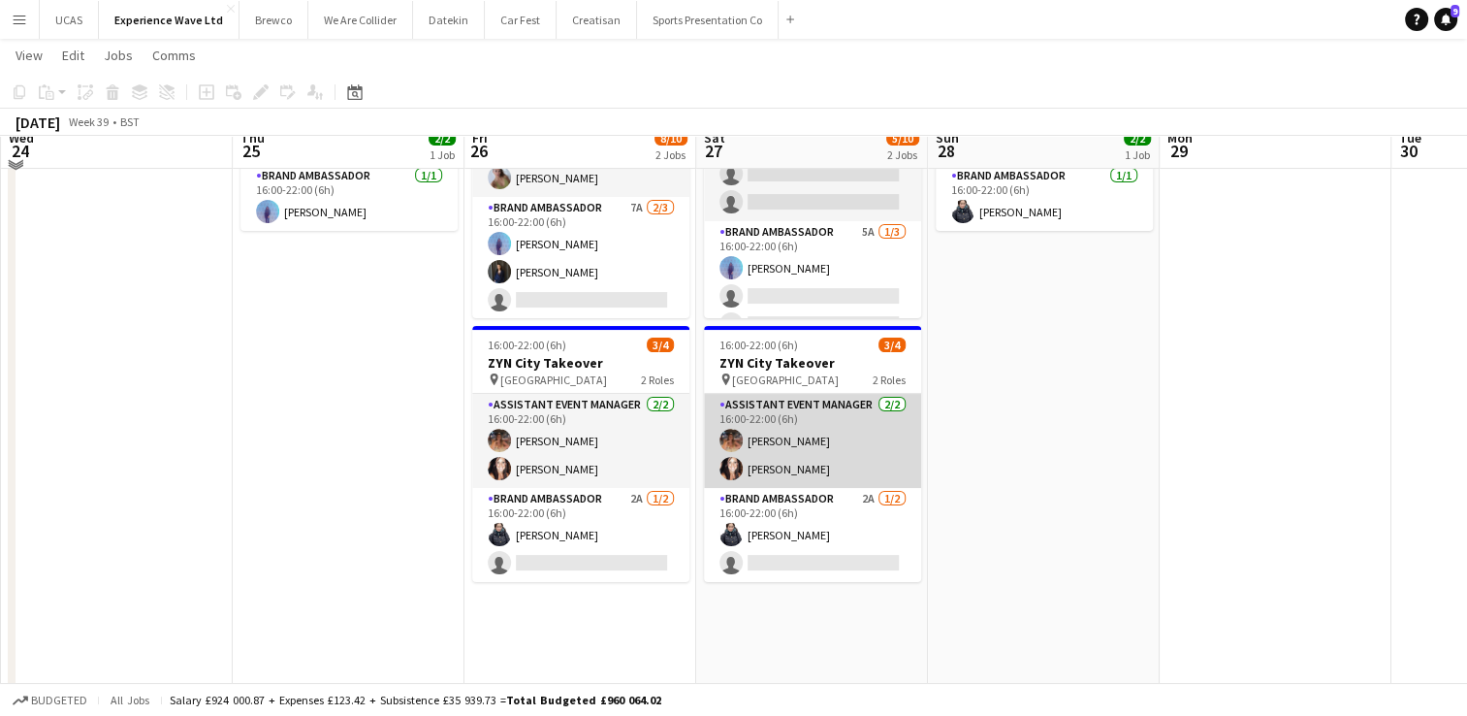
scroll to position [97, 0]
